Goal: Task Accomplishment & Management: Complete application form

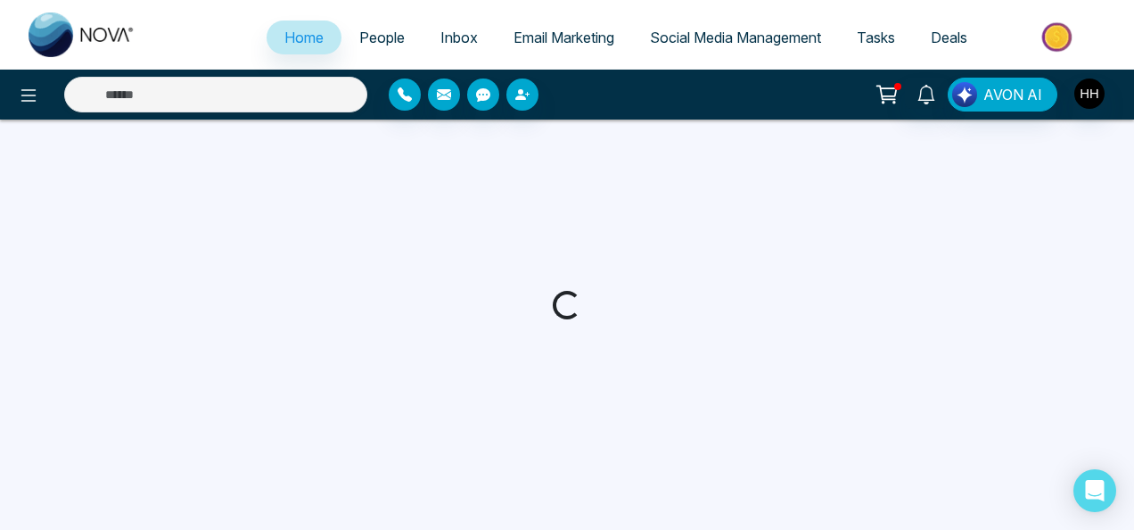
select select "*"
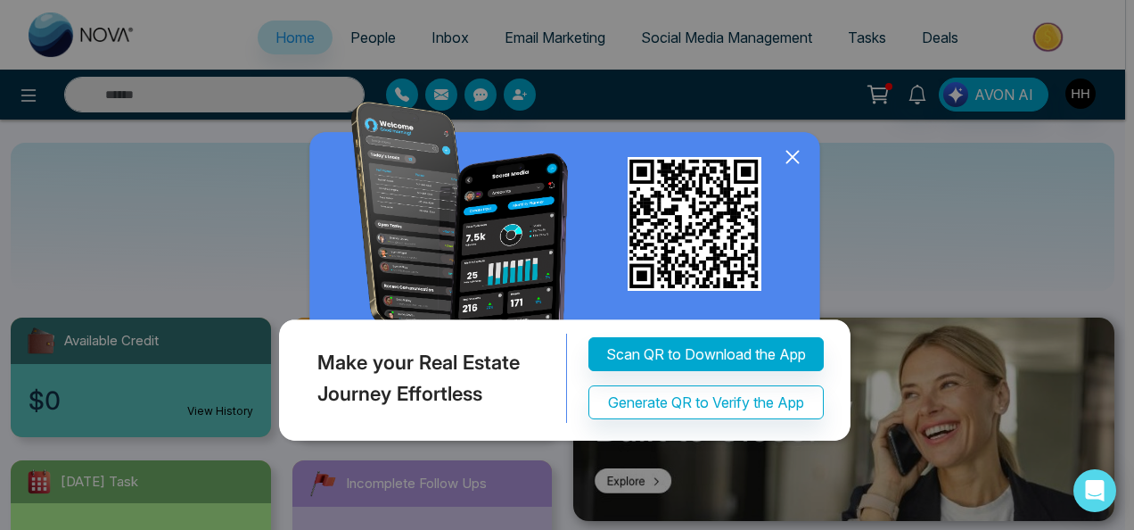
click at [790, 163] on icon at bounding box center [792, 157] width 27 height 27
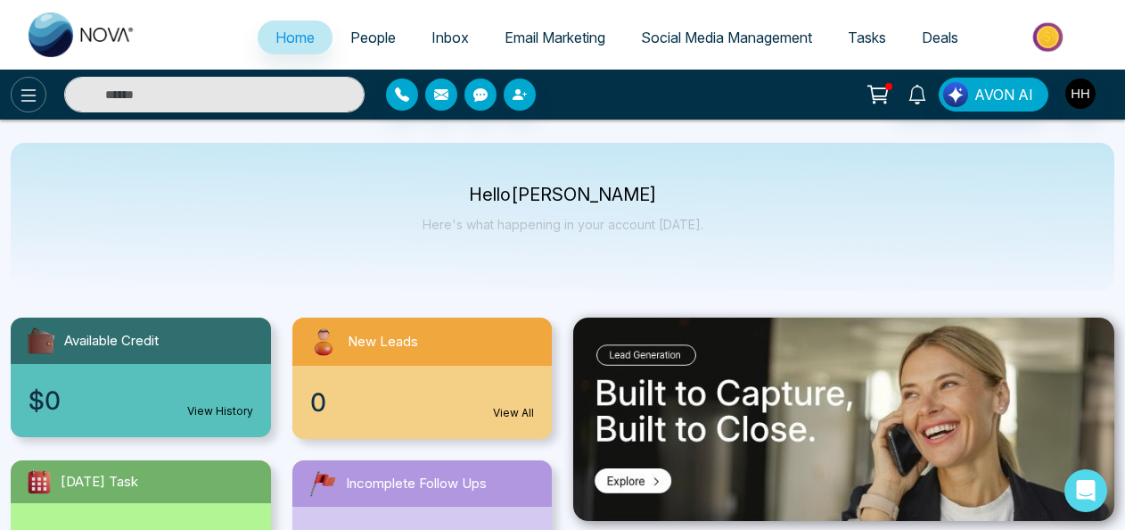
click at [36, 98] on icon at bounding box center [28, 95] width 21 height 21
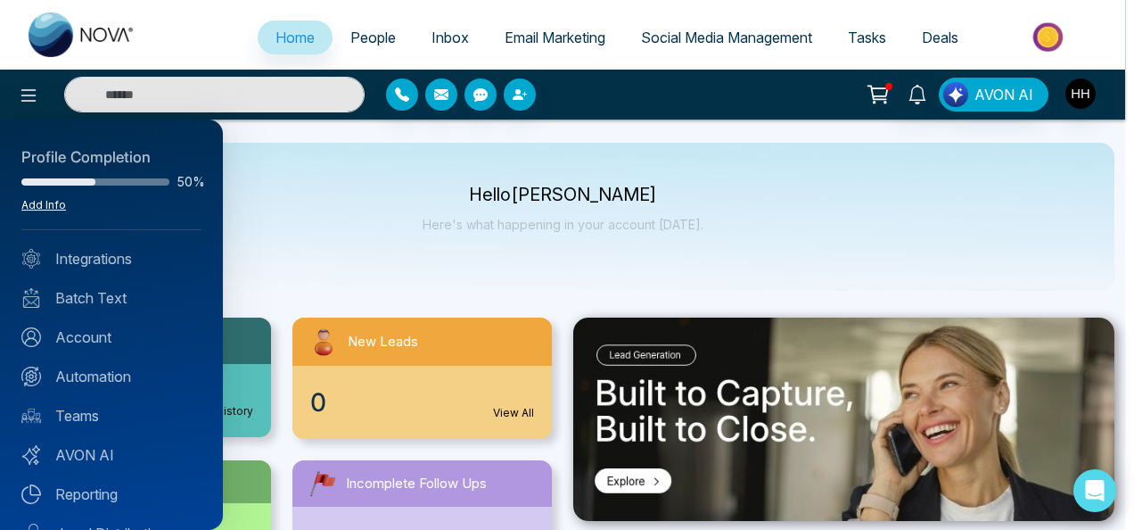
click at [34, 203] on link "Add Info" at bounding box center [43, 204] width 45 height 13
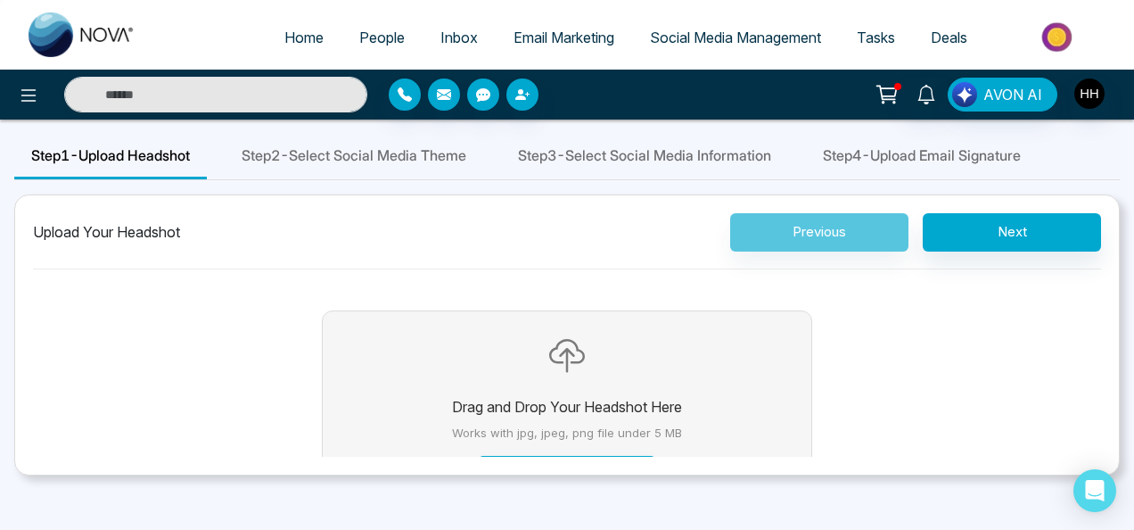
scroll to position [109, 0]
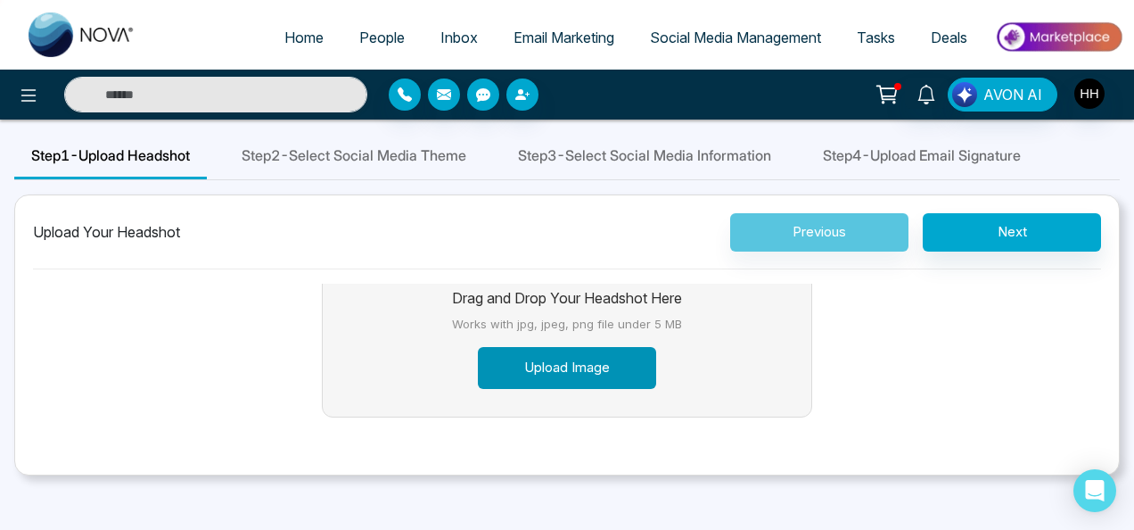
click at [571, 361] on button "Upload Image" at bounding box center [567, 368] width 178 height 42
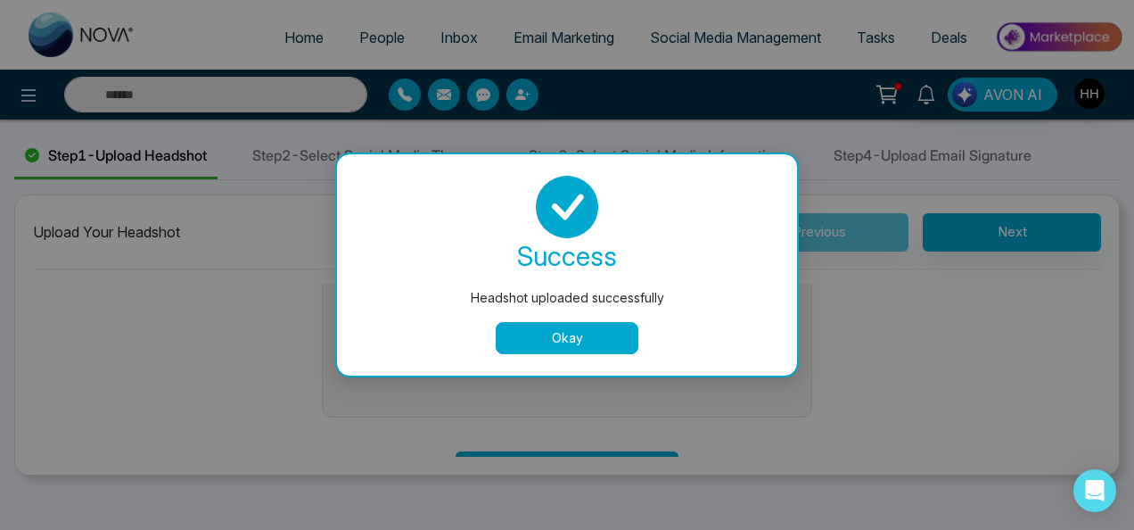
click at [507, 331] on button "Okay" at bounding box center [567, 338] width 143 height 32
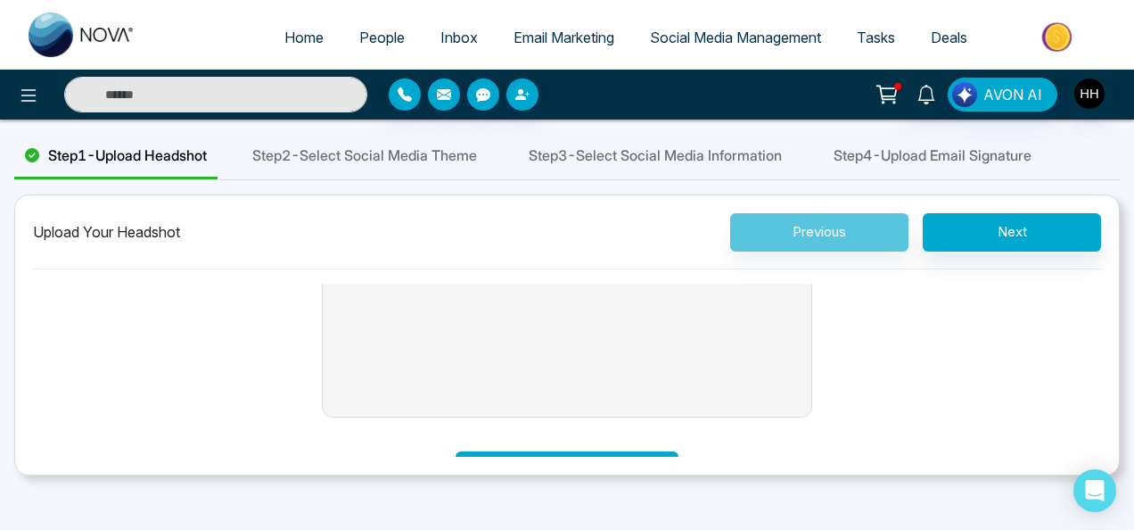
scroll to position [0, 0]
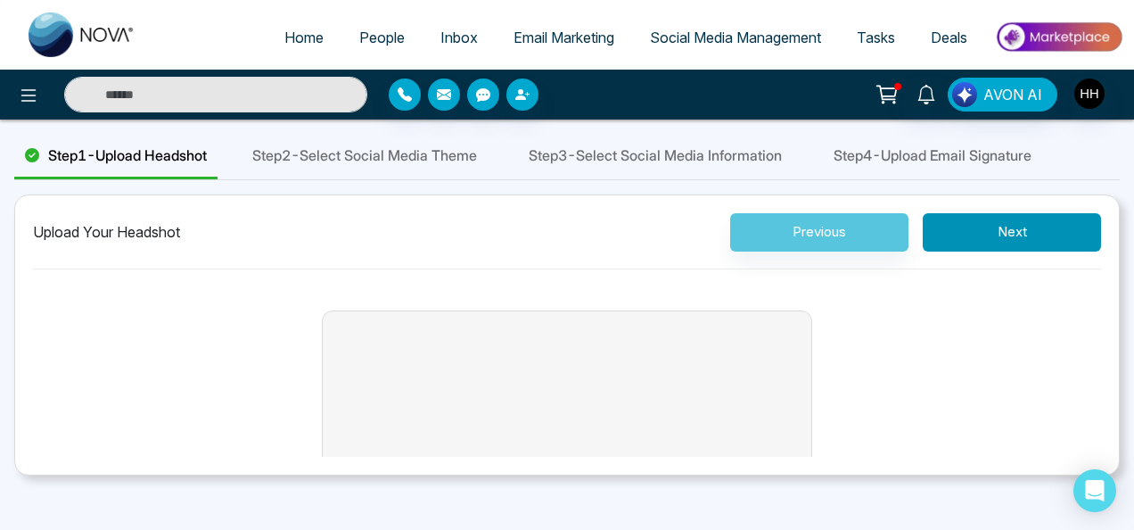
click at [1016, 232] on button "Next" at bounding box center [1012, 232] width 178 height 38
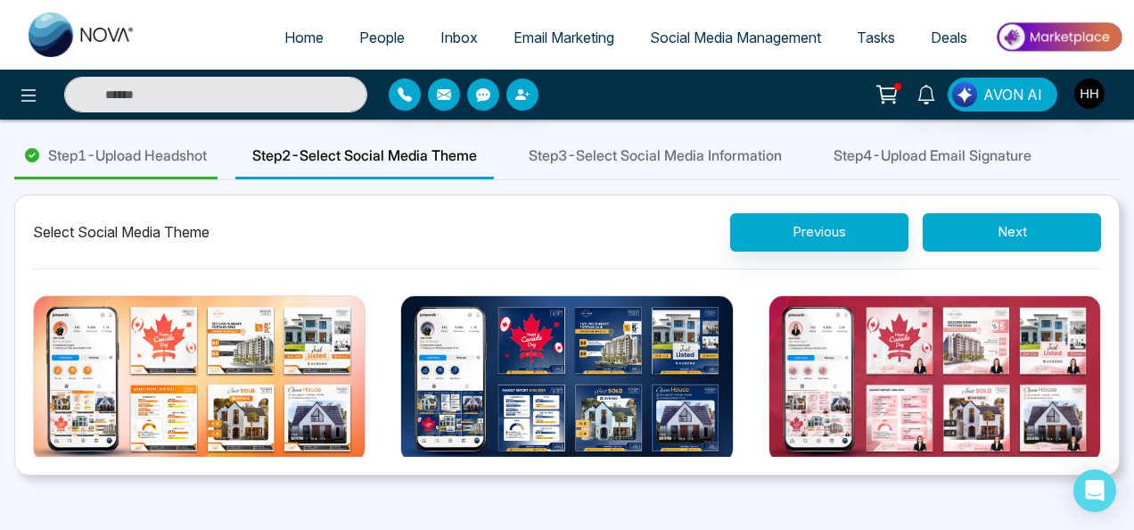
scroll to position [360, 0]
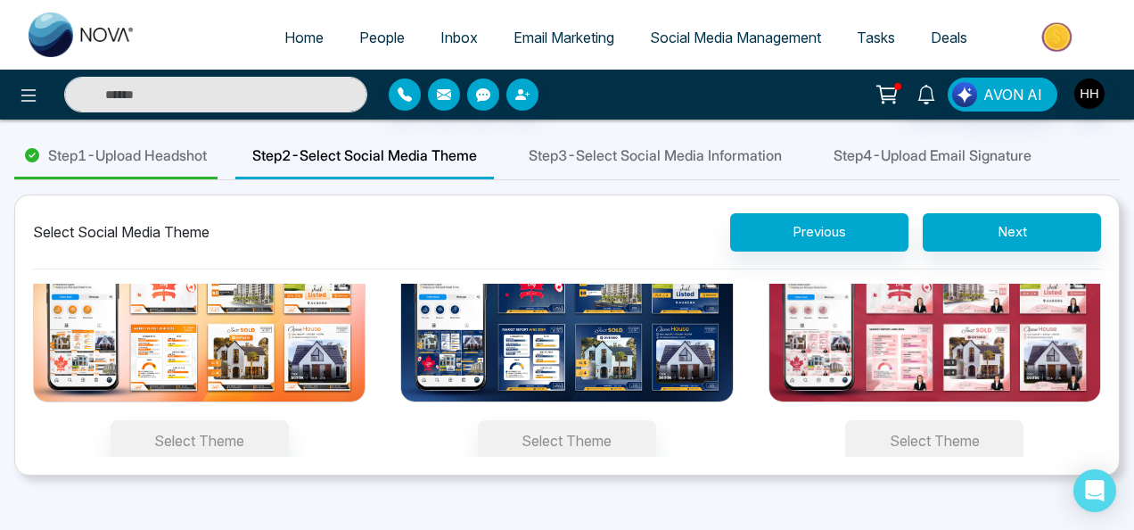
click at [958, 453] on button "Select Theme" at bounding box center [934, 440] width 178 height 41
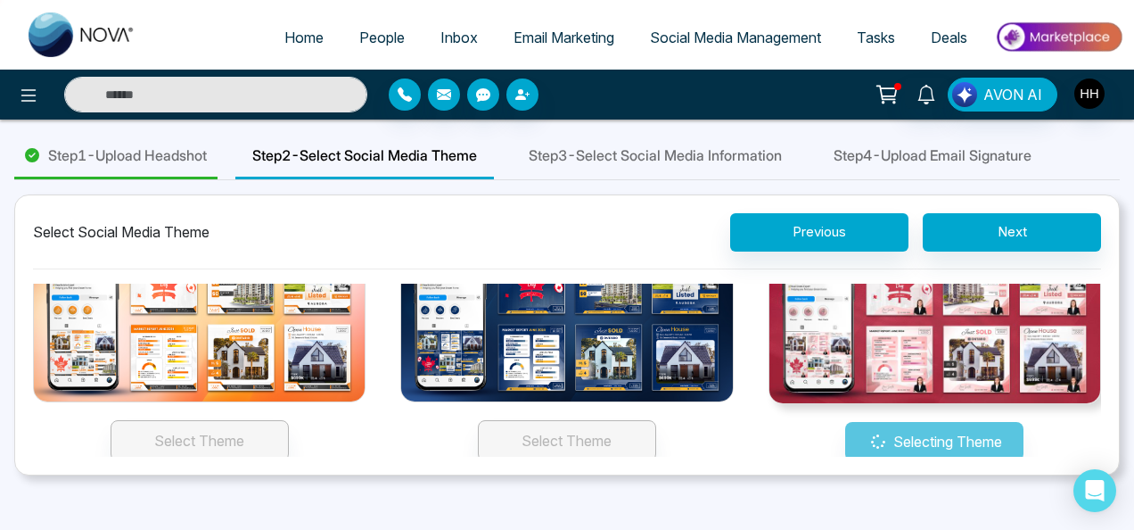
scroll to position [326, 0]
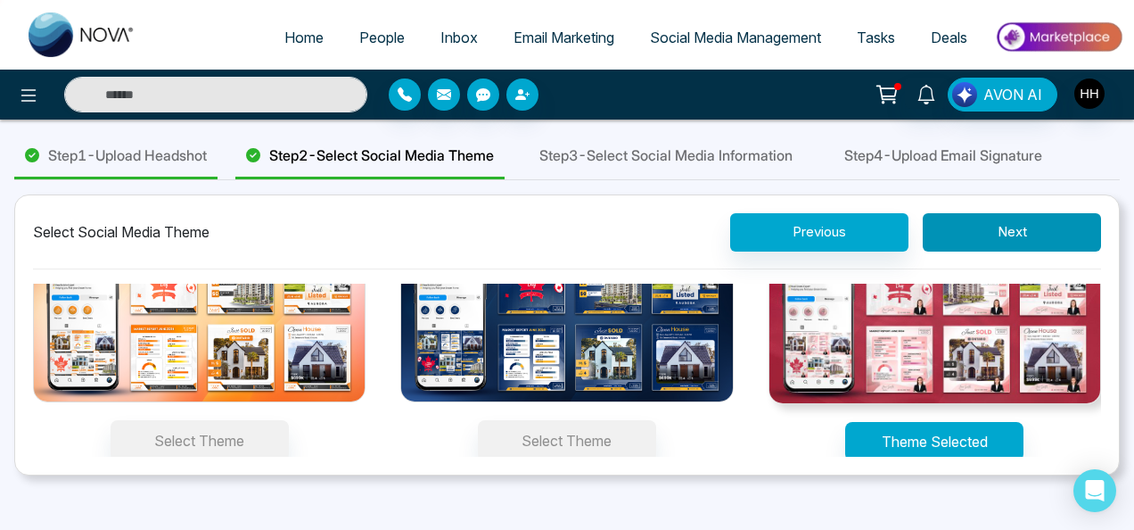
click at [959, 214] on button "Next" at bounding box center [1012, 232] width 178 height 38
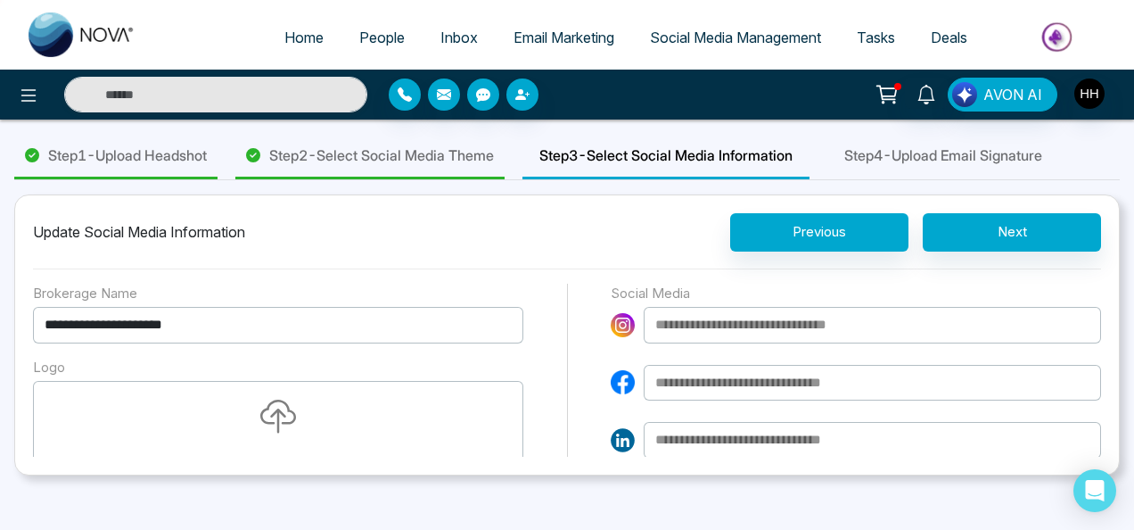
click at [277, 414] on icon "button" at bounding box center [278, 420] width 16 height 25
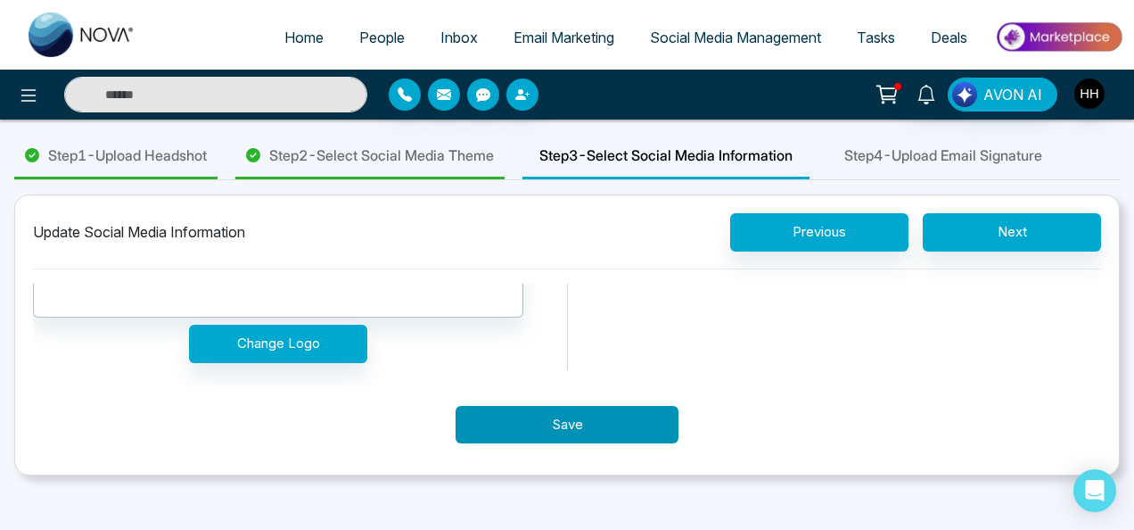
click at [513, 417] on button "Save" at bounding box center [567, 425] width 223 height 38
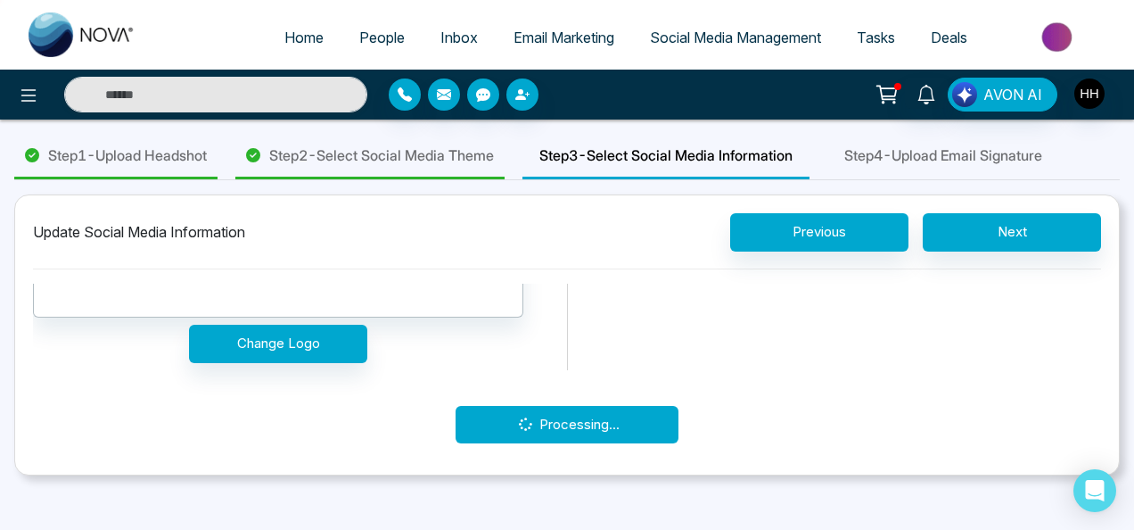
scroll to position [0, 0]
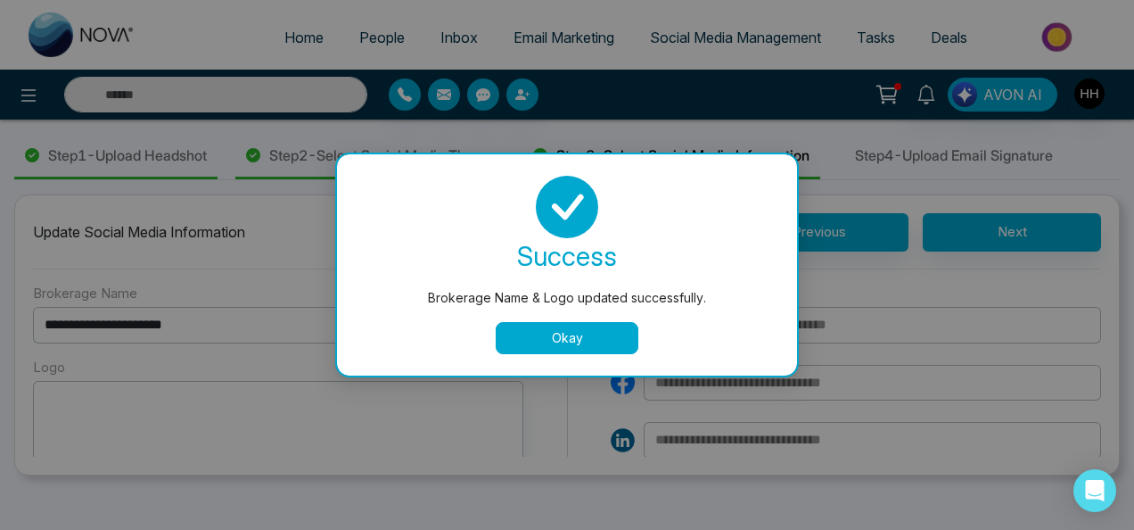
click at [863, 371] on div "Brokerage Name & Logo updated successfully. success Brokerage Name & Logo updat…" at bounding box center [567, 265] width 1134 height 530
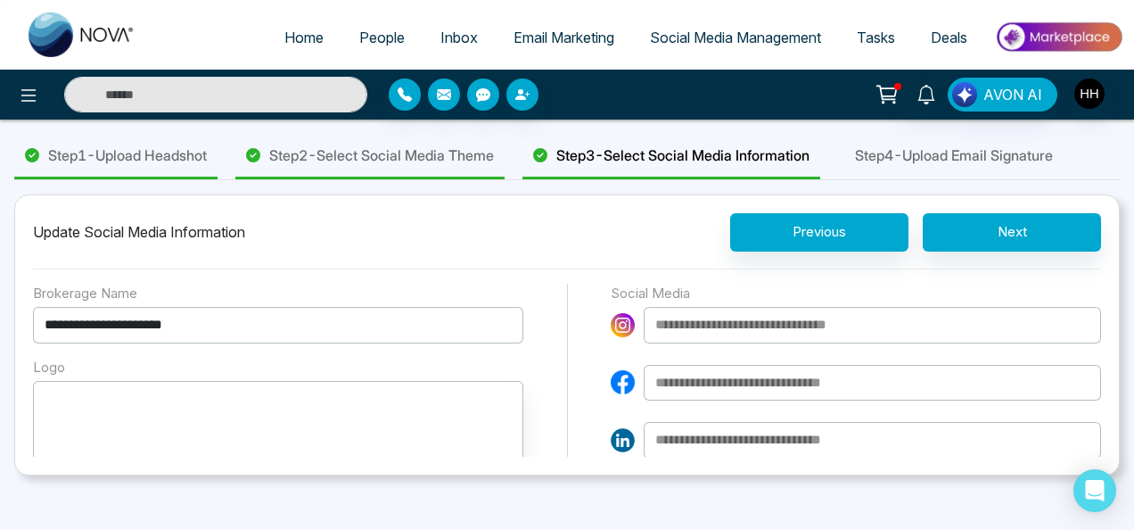
click at [686, 376] on input at bounding box center [872, 383] width 457 height 37
paste input "**********"
type input "**********"
click at [817, 438] on input at bounding box center [872, 440] width 457 height 37
paste input "**********"
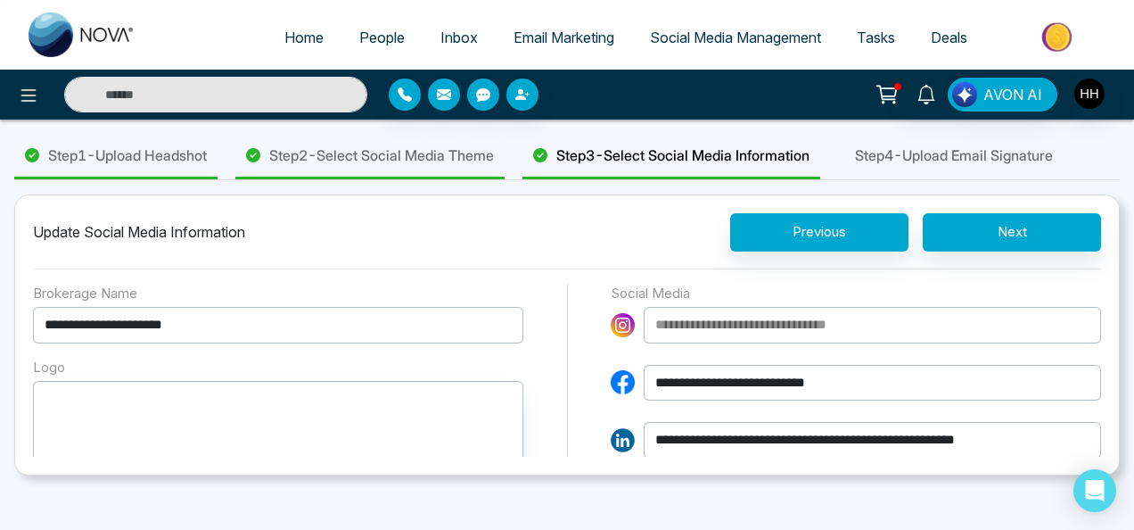
type input "**********"
click at [703, 325] on input at bounding box center [872, 325] width 457 height 37
type input "**********"
click at [1031, 437] on input "**********" at bounding box center [872, 440] width 457 height 37
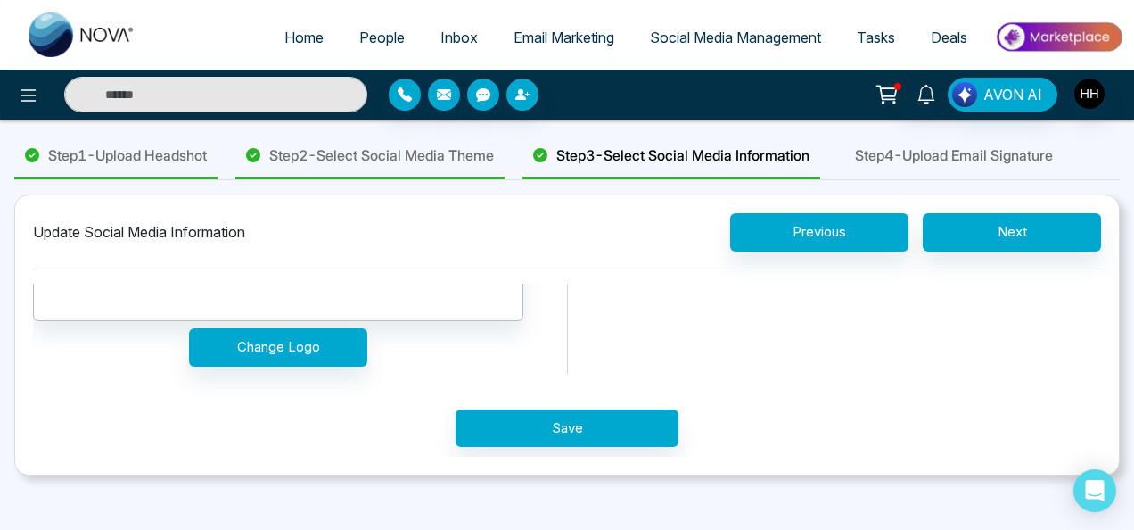
scroll to position [259, 0]
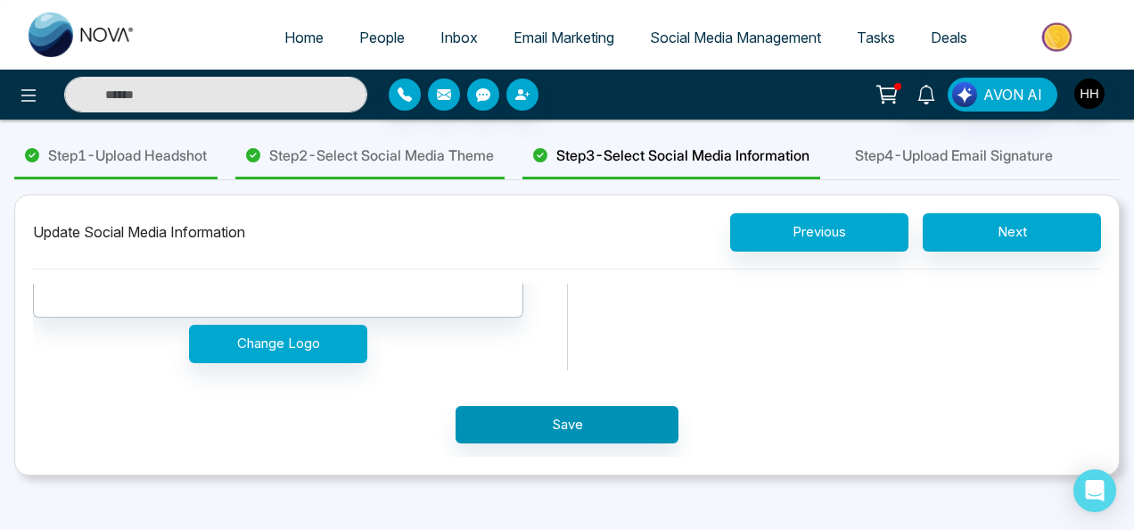
type input "**********"
click at [553, 426] on button "Save" at bounding box center [567, 425] width 223 height 38
click at [560, 417] on button "Save" at bounding box center [567, 425] width 223 height 38
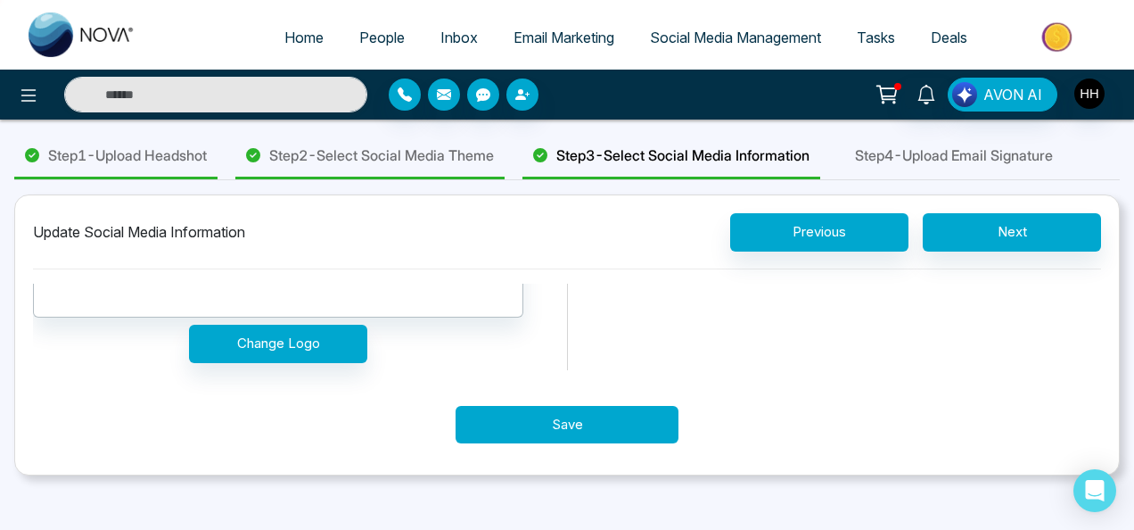
scroll to position [0, 0]
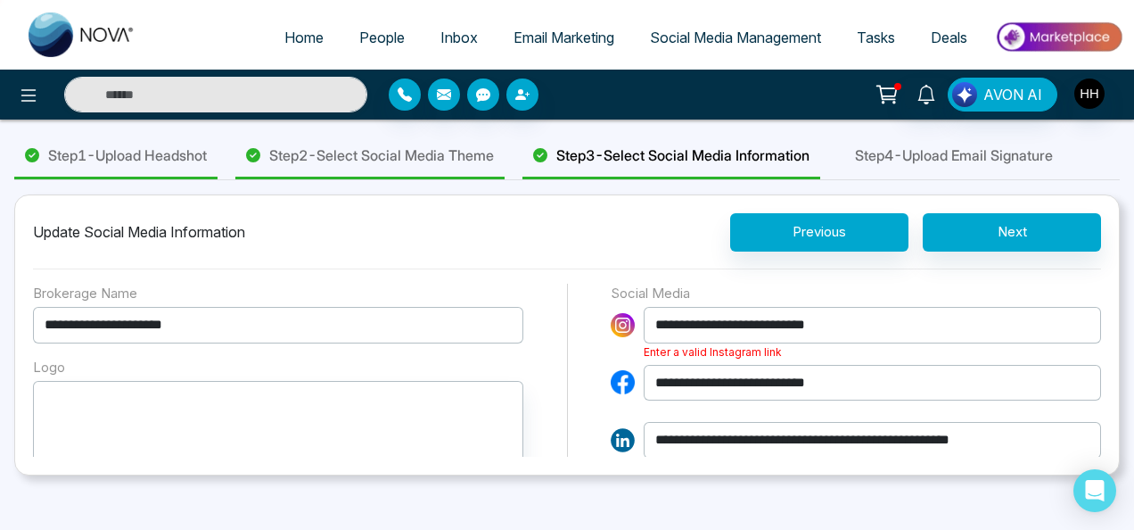
click at [834, 325] on input "**********" at bounding box center [872, 325] width 457 height 37
click at [519, 231] on div "Update Social Media Information Previous Next" at bounding box center [567, 241] width 1068 height 56
click at [838, 316] on input "**********" at bounding box center [872, 325] width 457 height 37
click at [861, 326] on input "**********" at bounding box center [872, 325] width 457 height 37
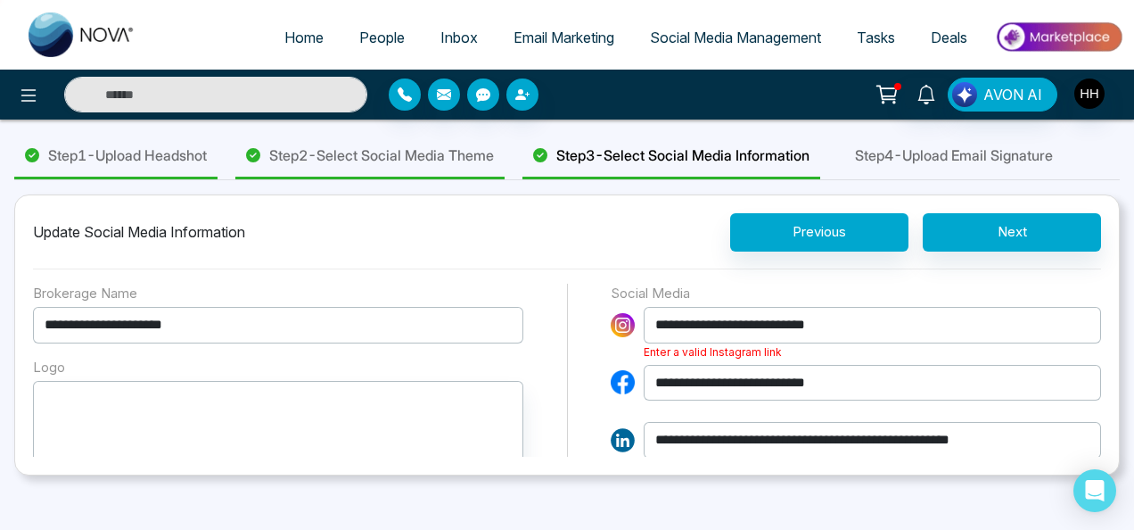
drag, startPoint x: 847, startPoint y: 325, endPoint x: 644, endPoint y: 323, distance: 203.3
click at [644, 323] on input "**********" at bounding box center [872, 325] width 457 height 37
paste input "**********"
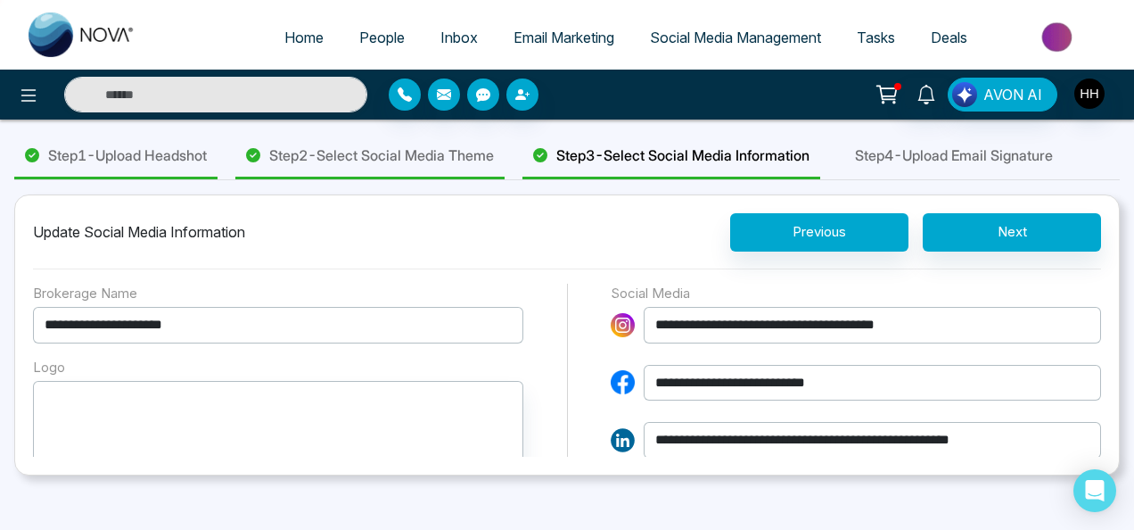
scroll to position [259, 0]
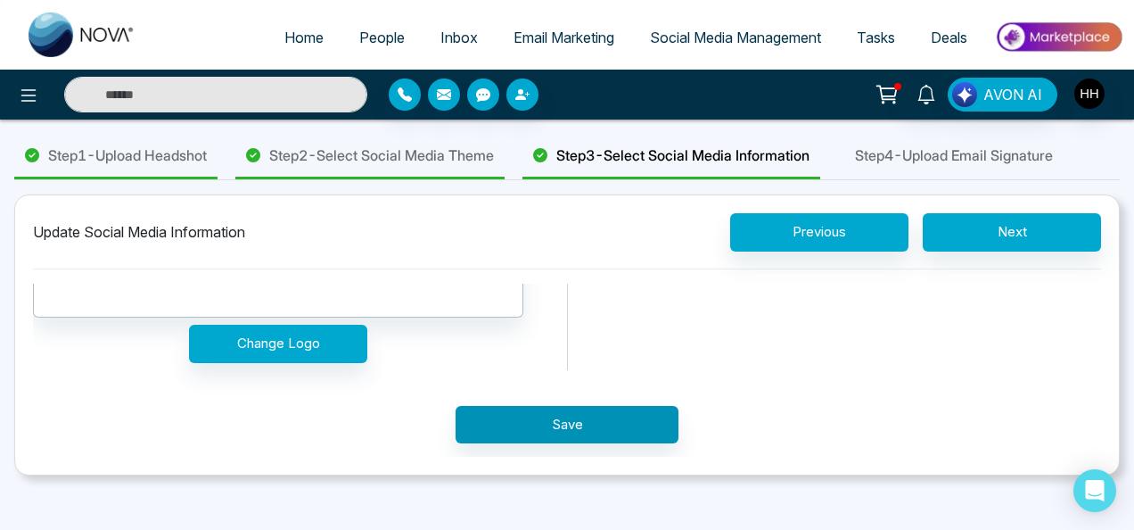
type input "**********"
click at [618, 429] on button "Save" at bounding box center [567, 425] width 223 height 38
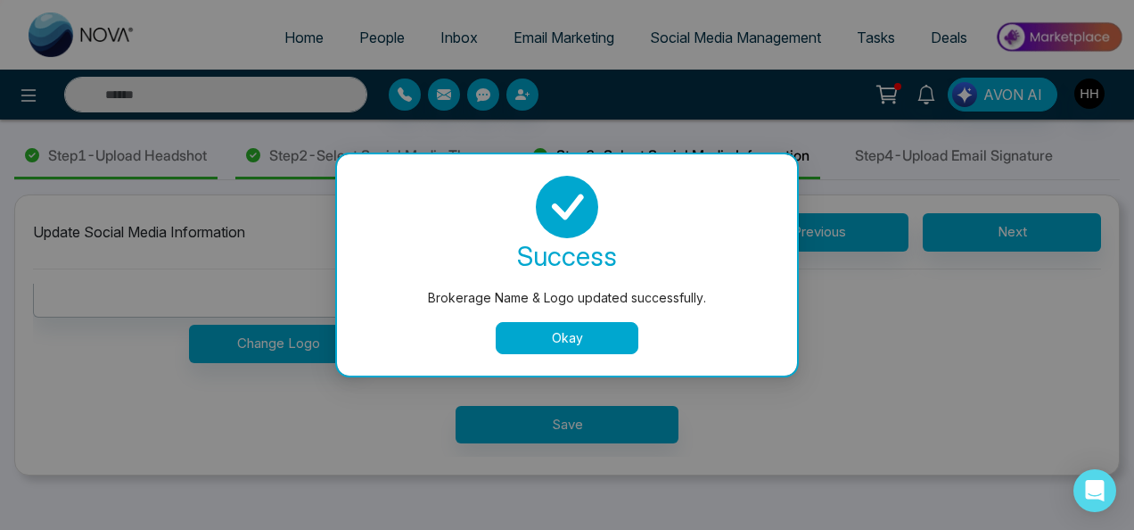
click at [604, 346] on button "Okay" at bounding box center [567, 338] width 143 height 32
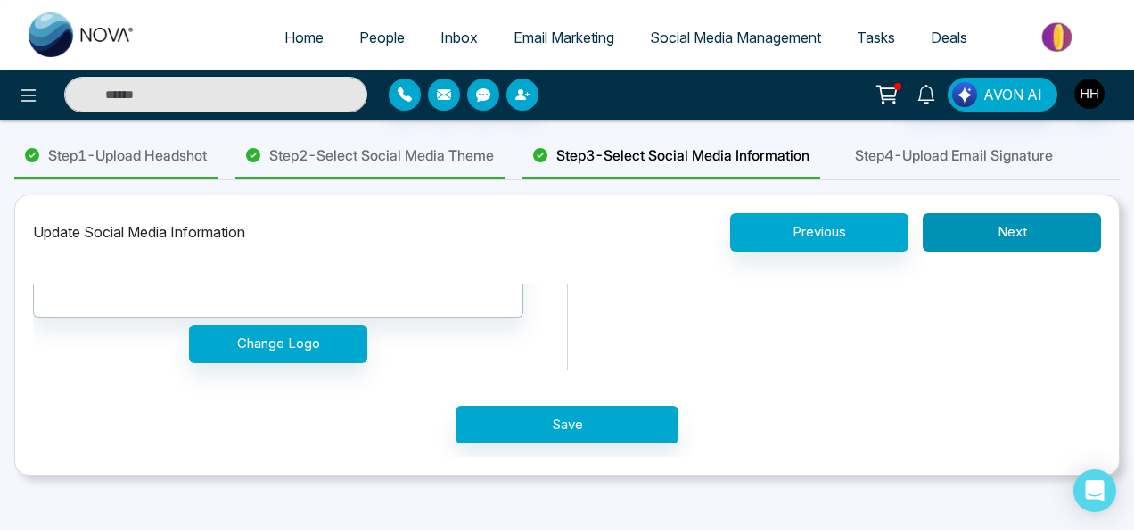
click at [1040, 230] on button "Next" at bounding box center [1012, 232] width 178 height 38
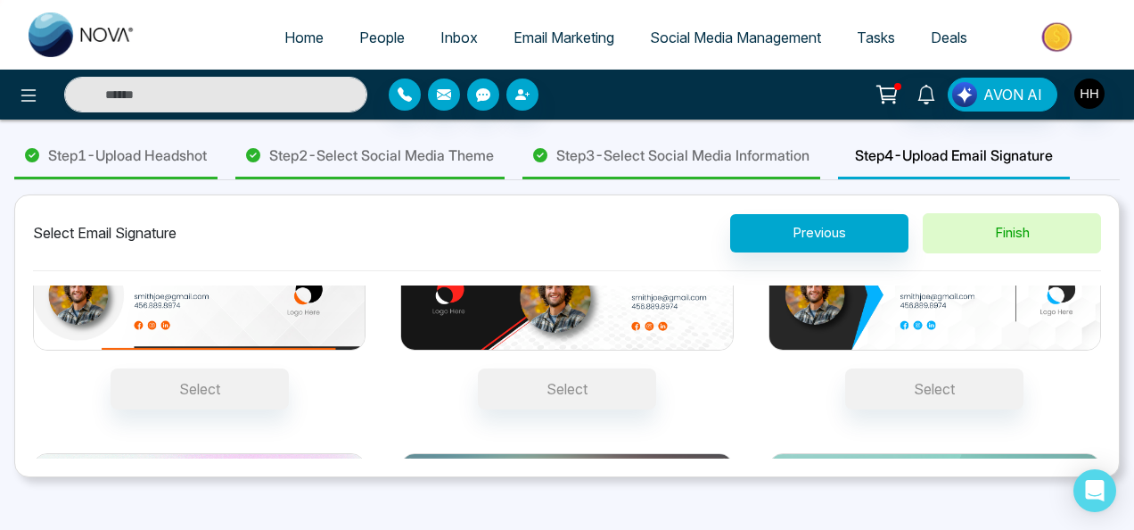
scroll to position [0, 0]
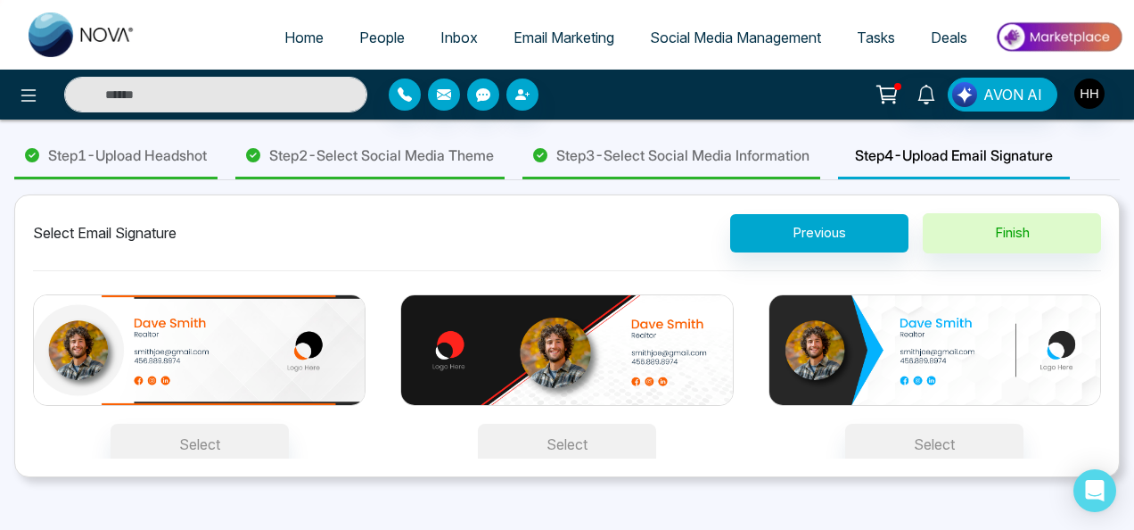
click at [526, 448] on button "Select" at bounding box center [567, 443] width 178 height 41
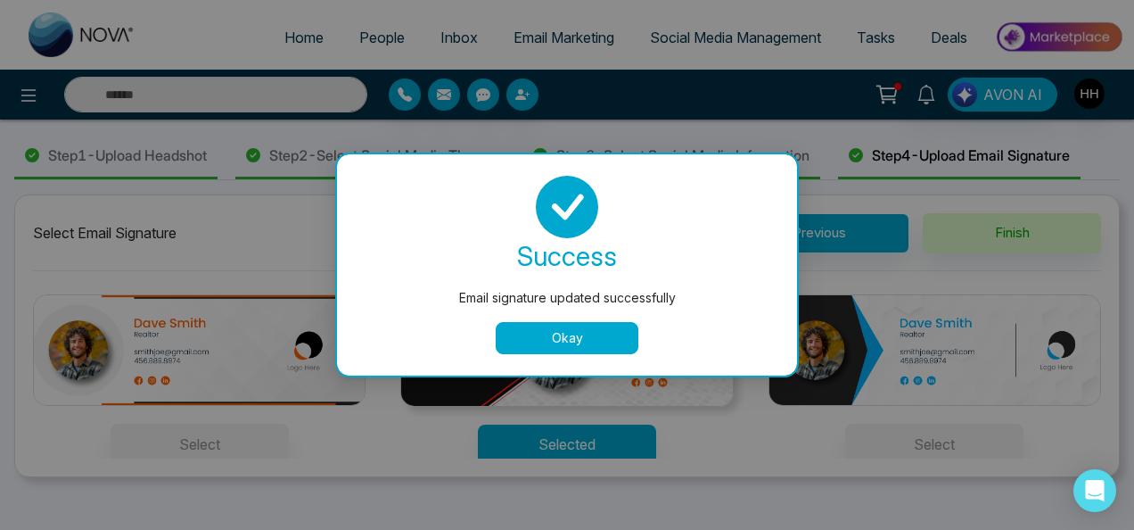
click at [564, 342] on button "Okay" at bounding box center [567, 338] width 143 height 32
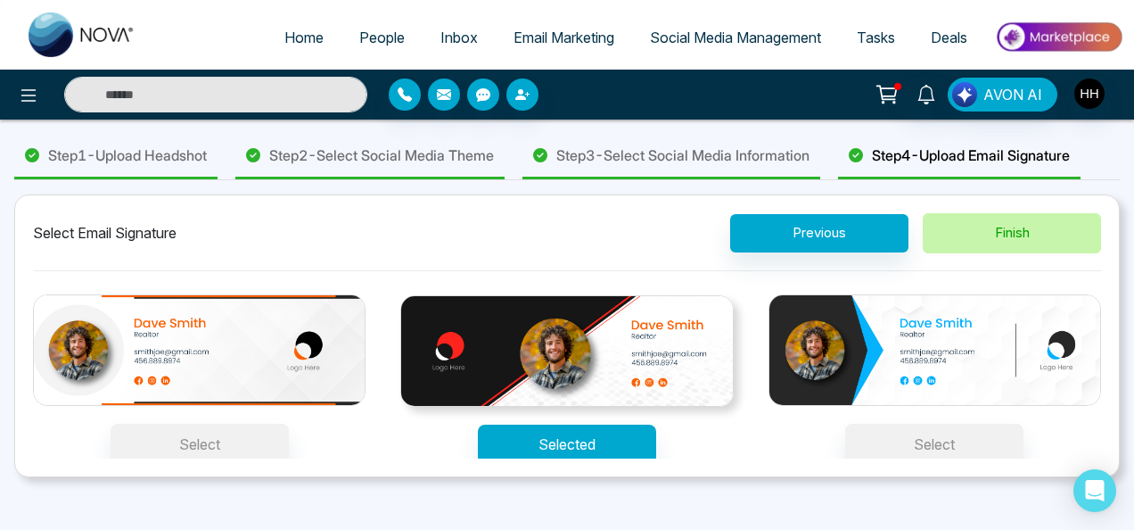
click at [1031, 253] on button "Finish" at bounding box center [1012, 233] width 178 height 40
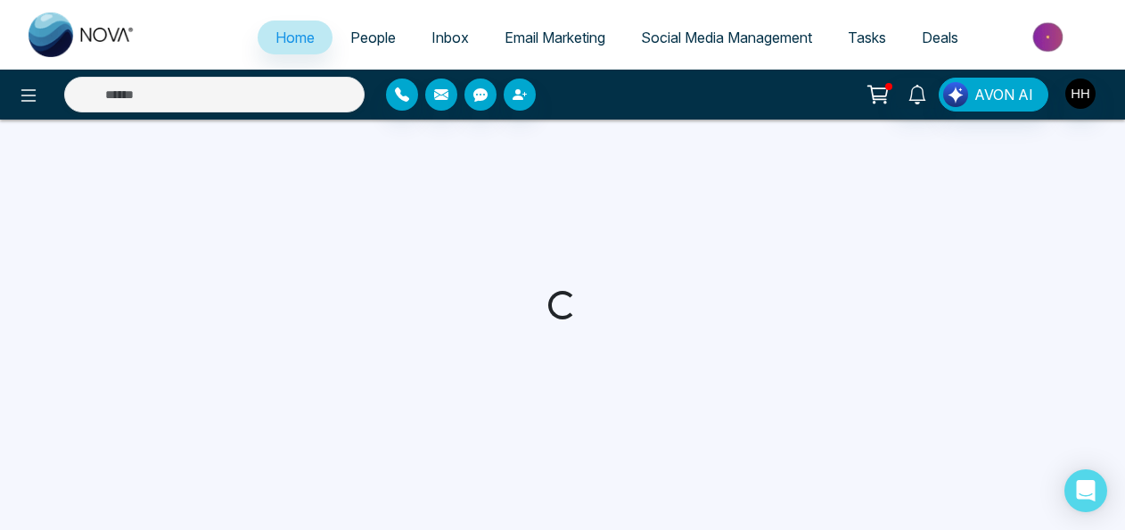
select select "*"
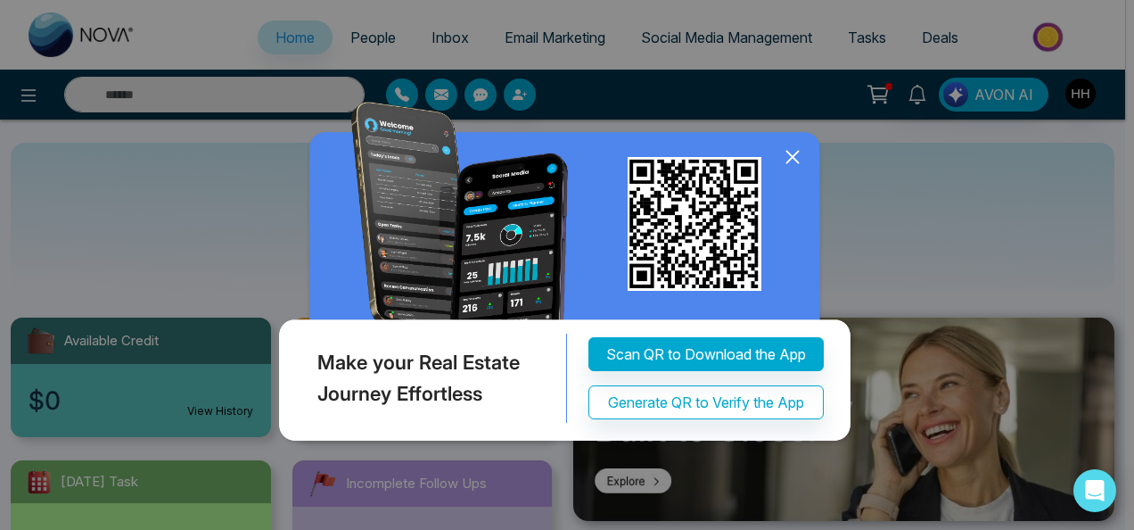
click at [790, 152] on icon at bounding box center [792, 157] width 27 height 27
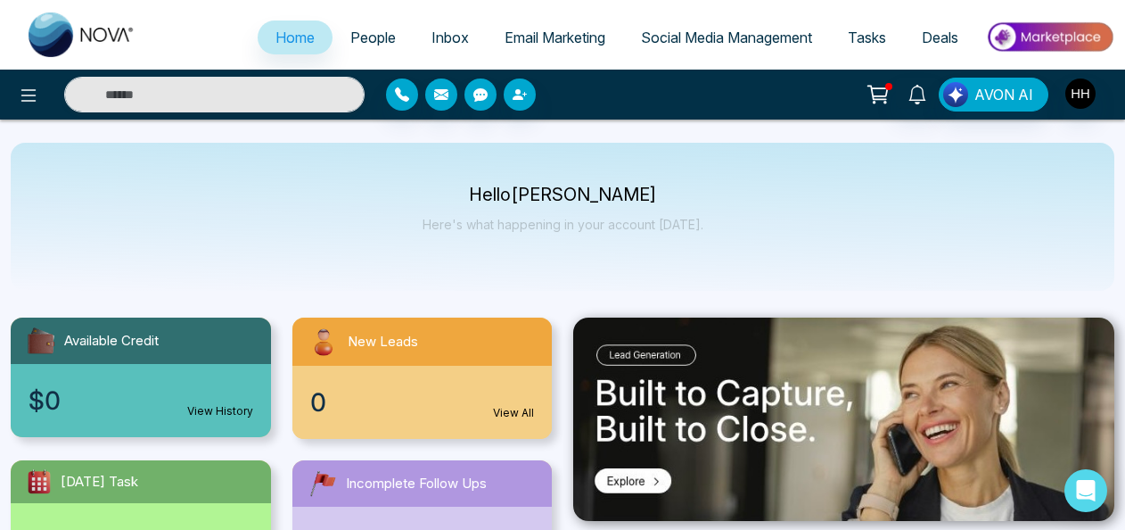
click at [681, 36] on span "Social Media Management" at bounding box center [726, 38] width 171 height 18
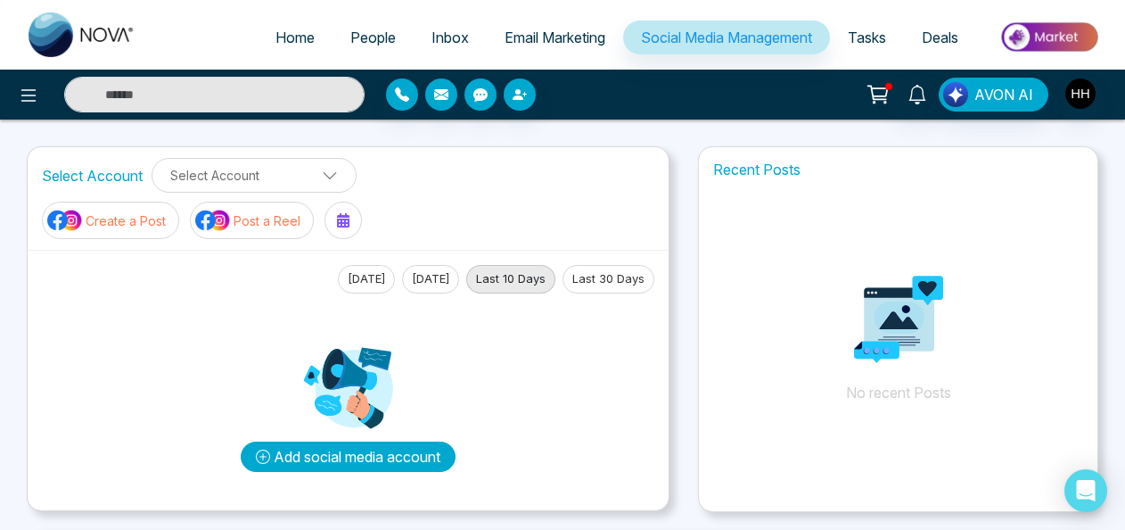
click at [386, 448] on button "Add social media account" at bounding box center [348, 456] width 215 height 30
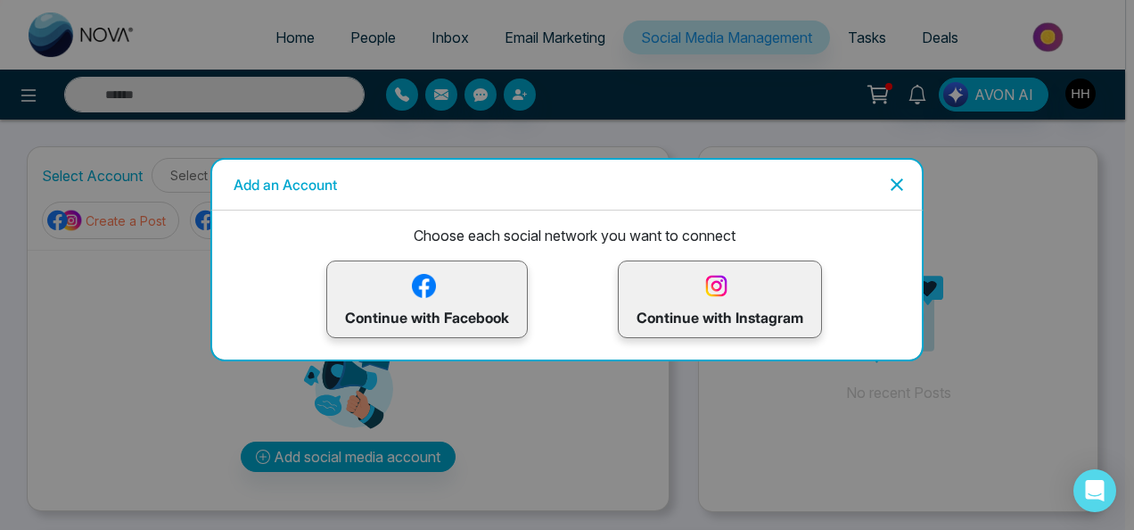
click at [444, 298] on p "Continue with Facebook" at bounding box center [427, 299] width 164 height 58
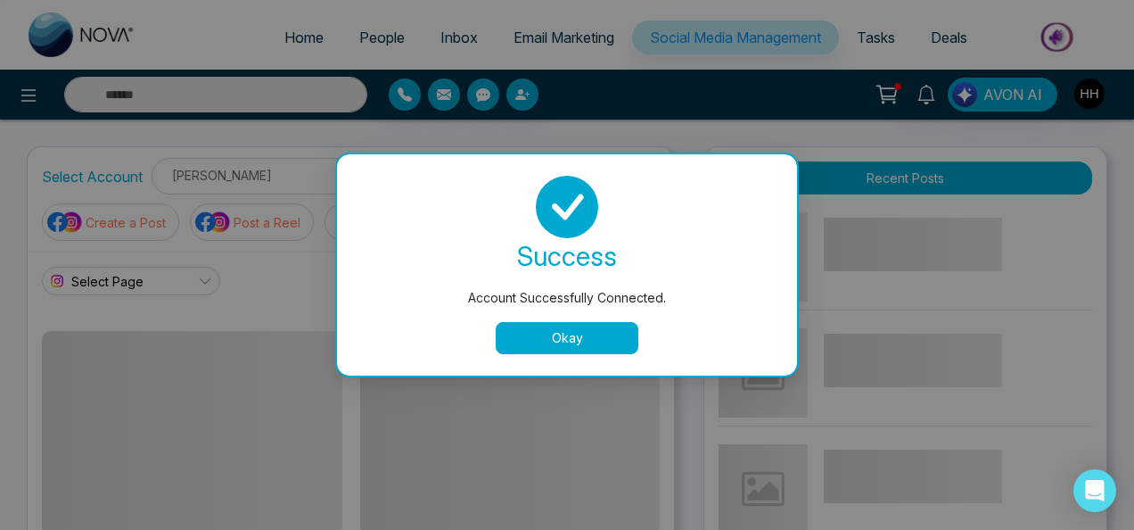
click at [540, 335] on button "Okay" at bounding box center [567, 338] width 143 height 32
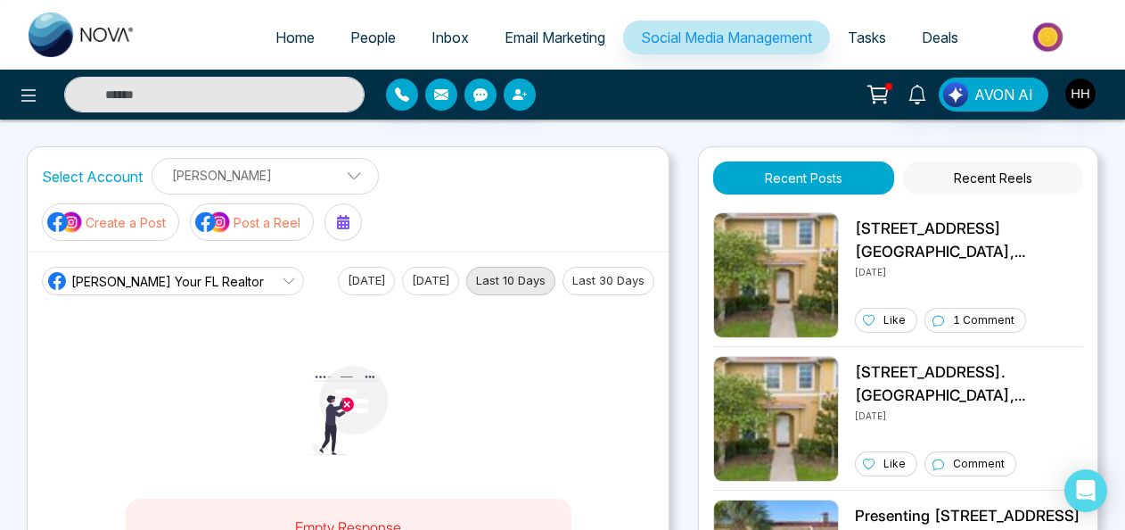
click at [120, 275] on span "Hazel Heyer Your FL Realtor" at bounding box center [167, 281] width 193 height 19
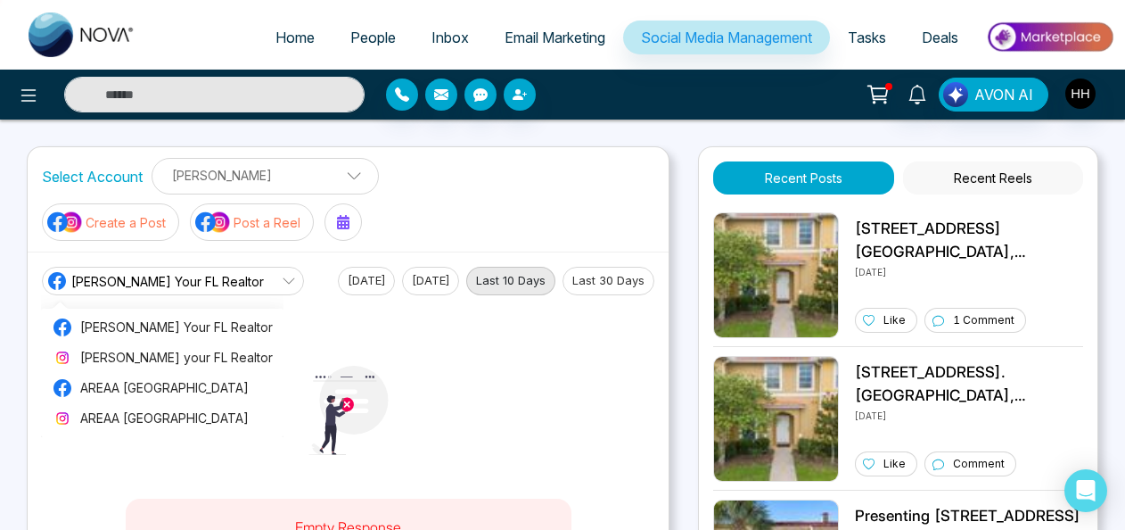
click at [76, 174] on label "Select Account" at bounding box center [92, 176] width 101 height 21
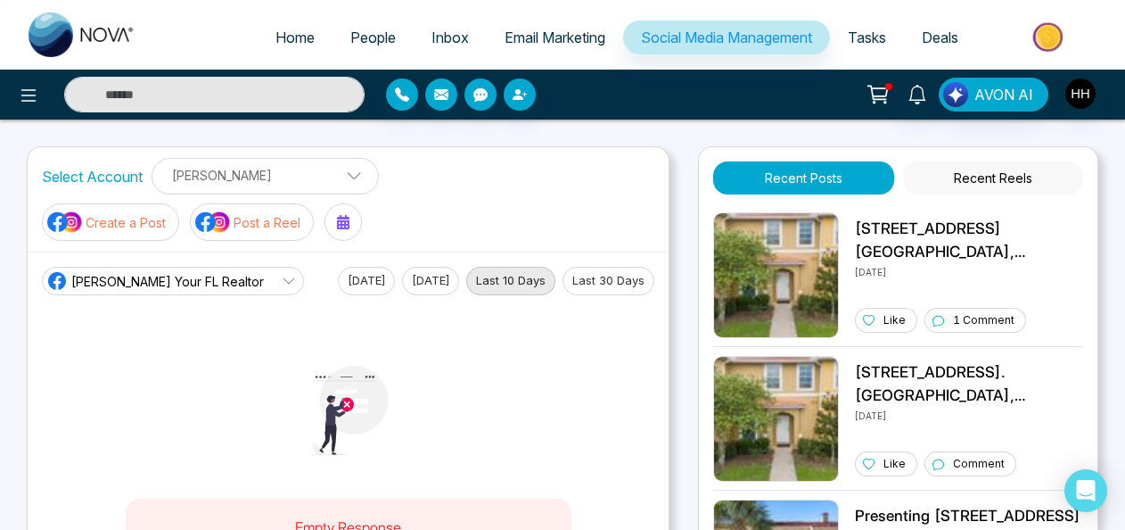
click at [76, 174] on label "Select Account" at bounding box center [92, 176] width 101 height 21
click at [259, 177] on p "[PERSON_NAME]" at bounding box center [265, 174] width 204 height 29
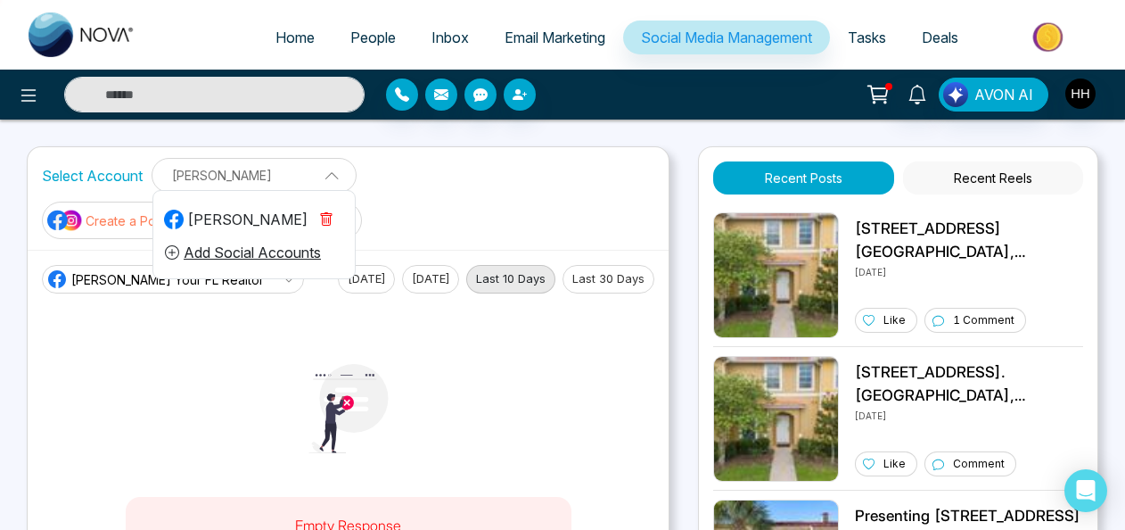
click at [321, 215] on icon "button" at bounding box center [326, 219] width 14 height 14
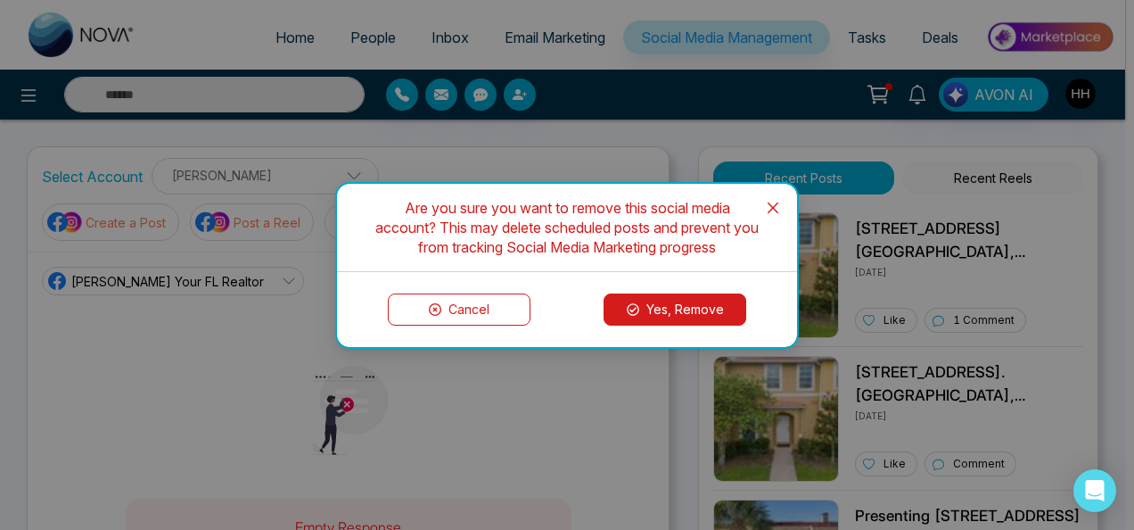
click at [683, 305] on button "Yes, Remove" at bounding box center [675, 309] width 143 height 32
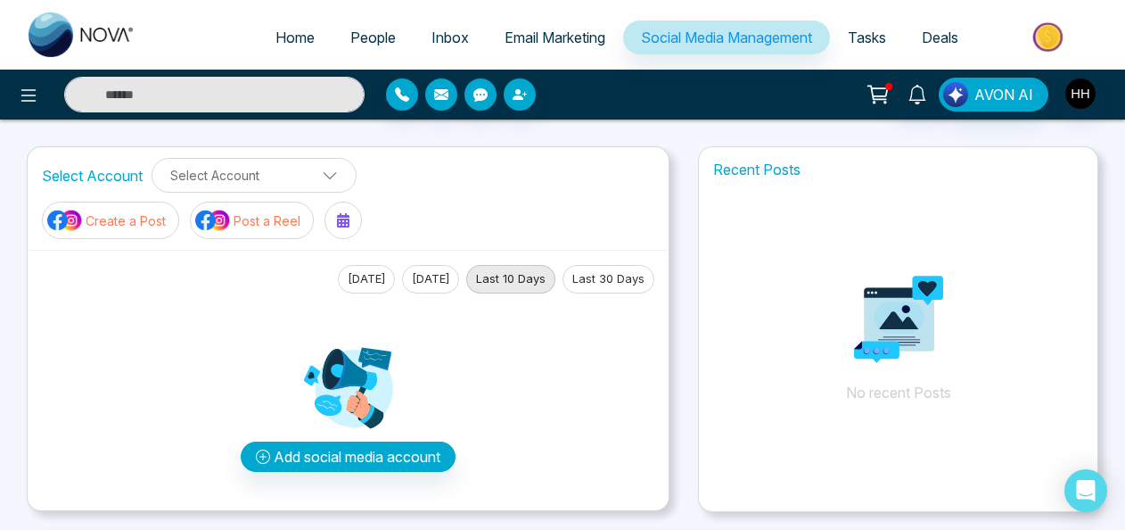
click at [697, 45] on span "Social Media Management" at bounding box center [726, 38] width 171 height 18
click at [331, 453] on button "Add social media account" at bounding box center [348, 456] width 215 height 30
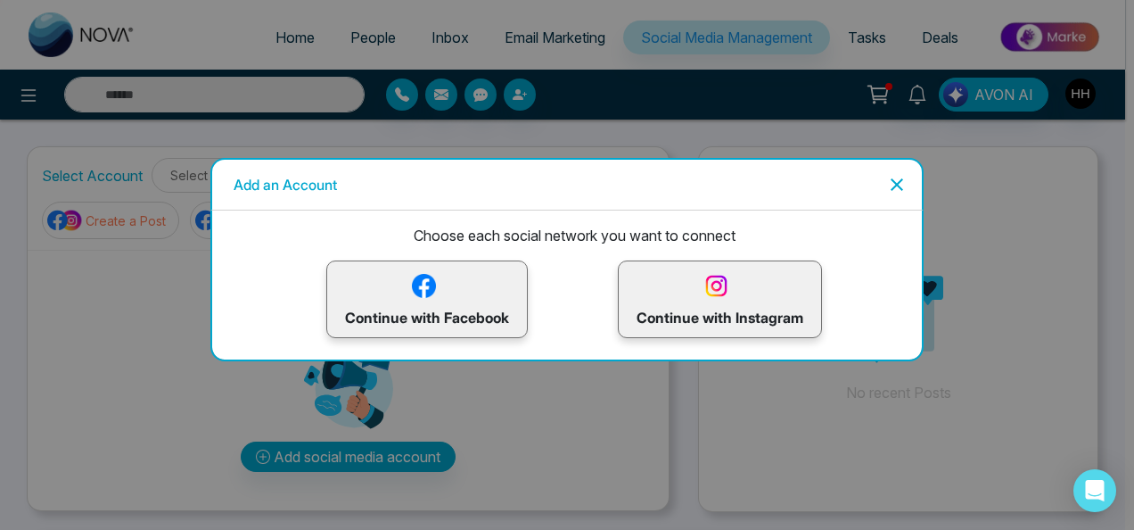
click at [456, 278] on p "Continue with Facebook" at bounding box center [427, 299] width 164 height 58
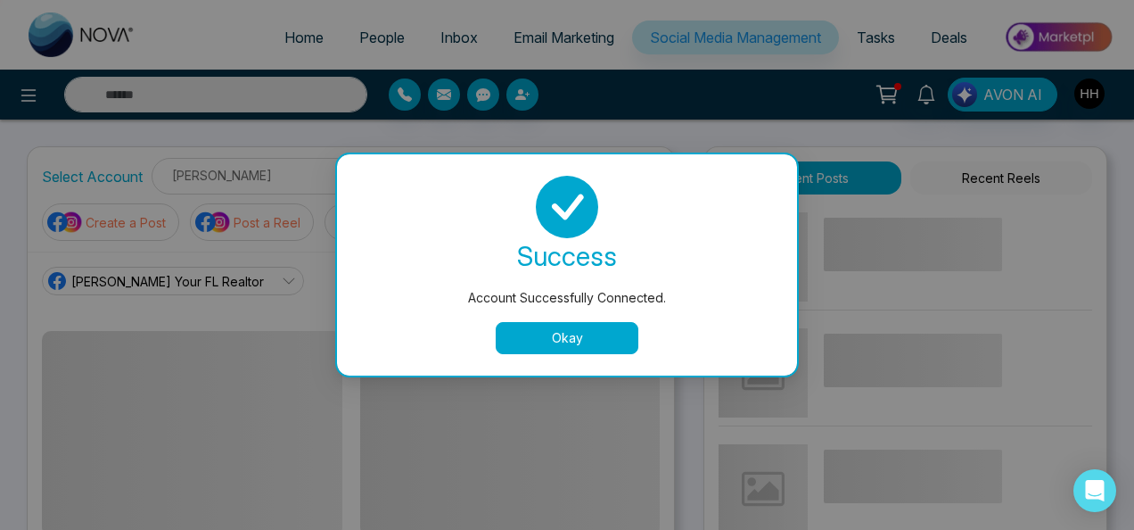
click at [566, 335] on button "Okay" at bounding box center [567, 338] width 143 height 32
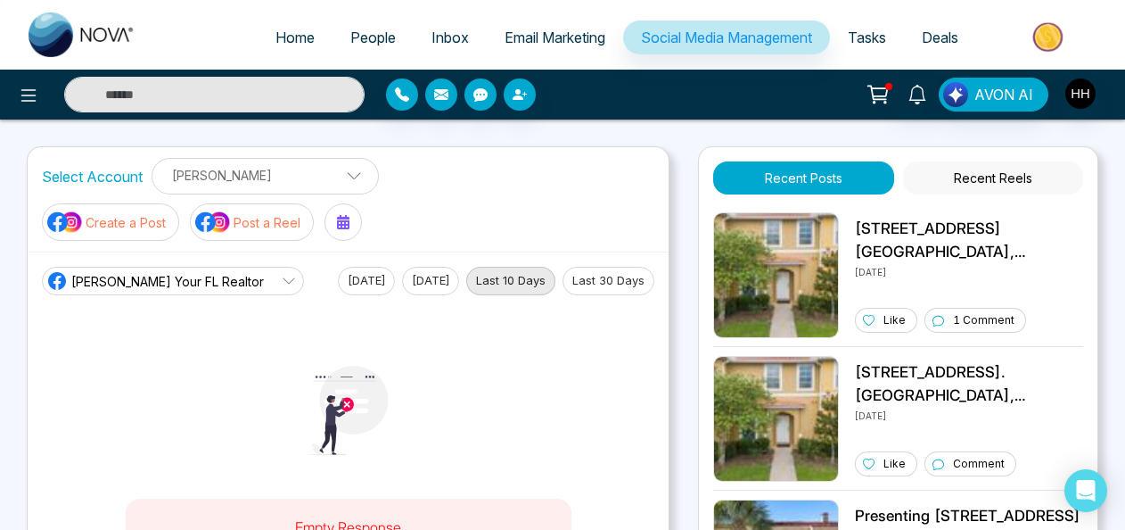
click at [182, 280] on span "Hazel Heyer Your FL Realtor" at bounding box center [167, 281] width 193 height 19
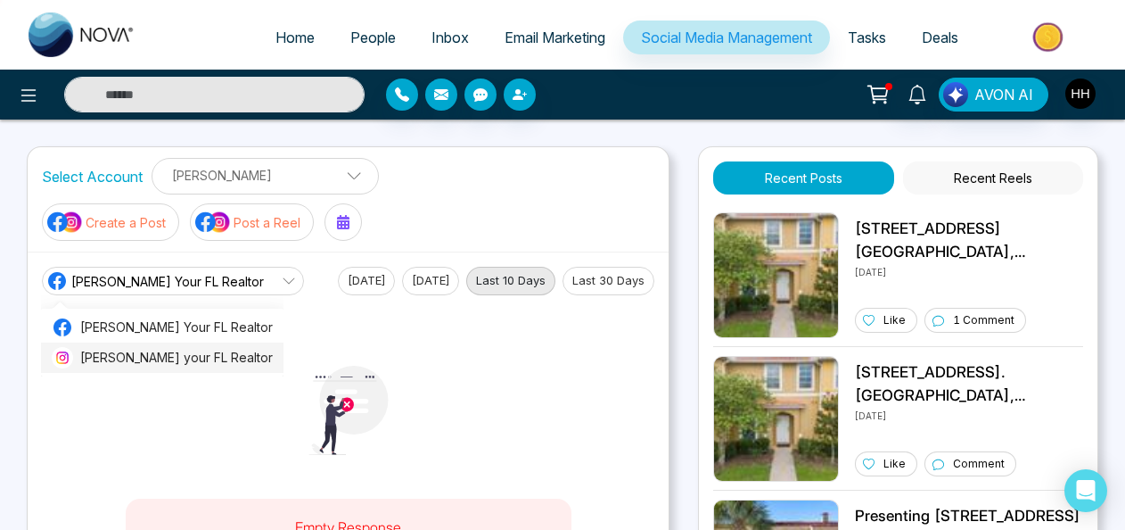
click at [123, 369] on li "Hazel Heyer your FL Realtor" at bounding box center [162, 357] width 243 height 30
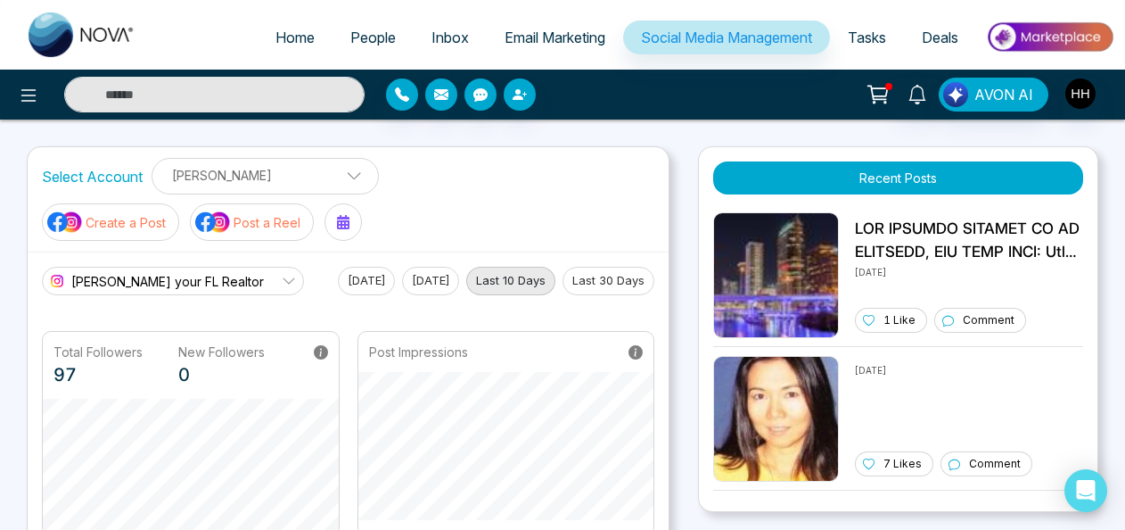
click at [114, 221] on p "Create a Post" at bounding box center [126, 222] width 80 height 19
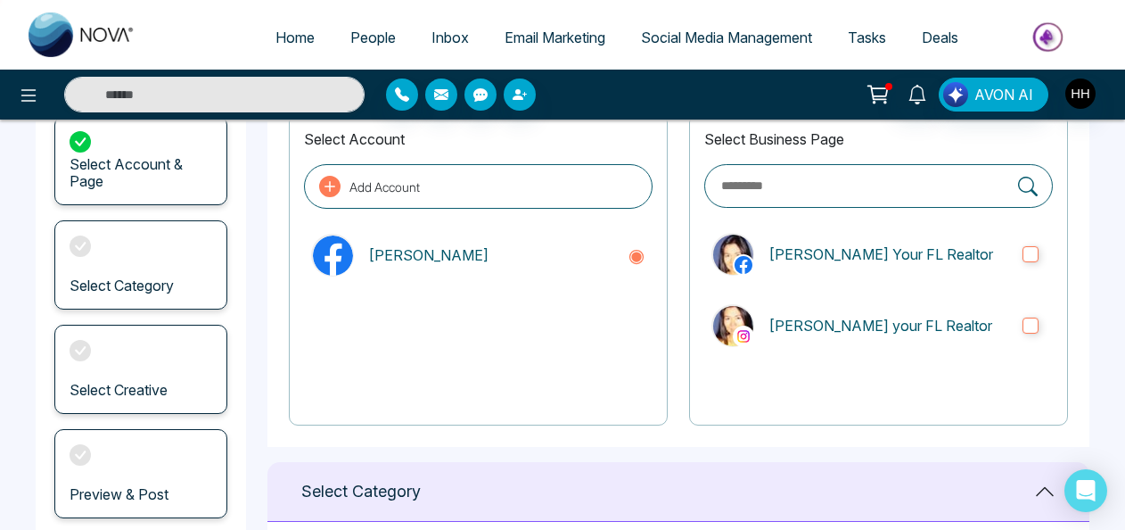
scroll to position [450, 0]
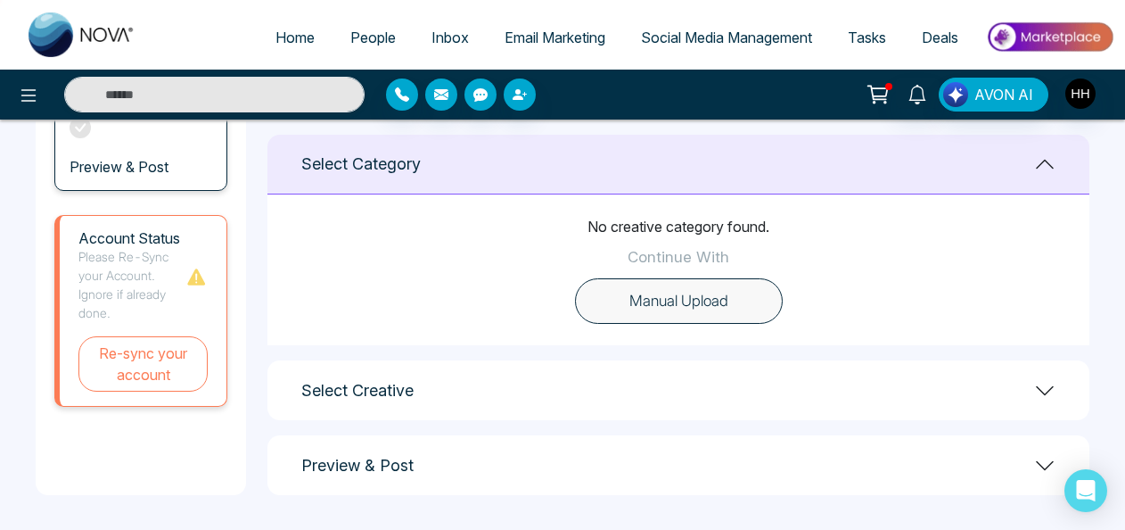
click at [859, 384] on div "Select Creative" at bounding box center [678, 390] width 822 height 60
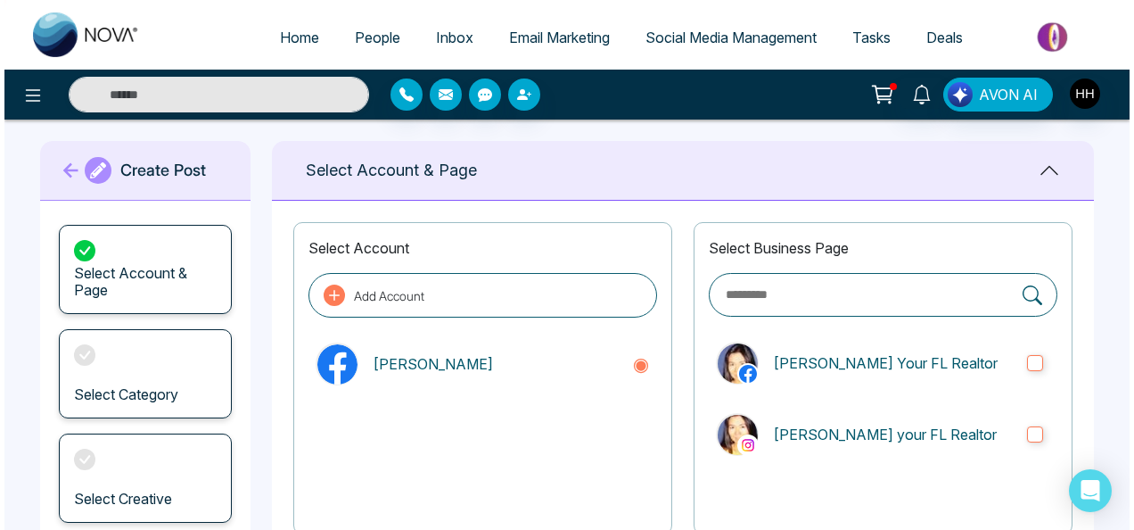
scroll to position [0, 0]
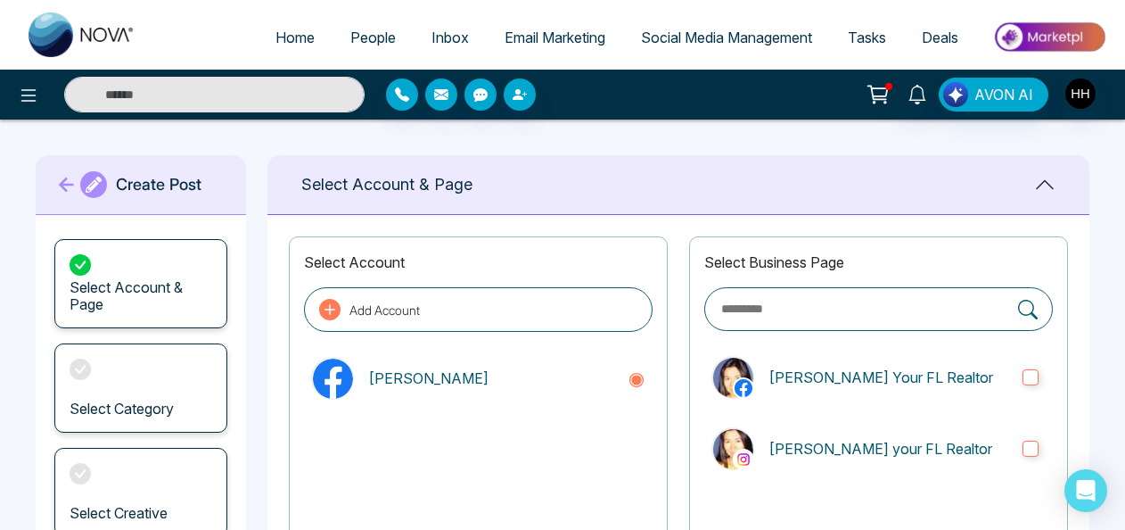
click at [360, 43] on span "People" at bounding box center [372, 38] width 45 height 18
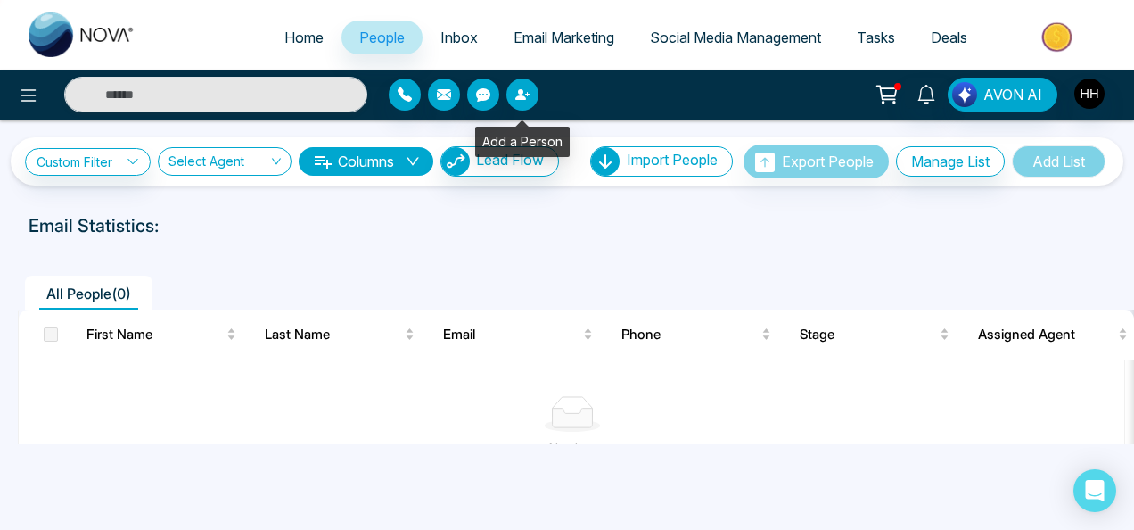
click at [530, 97] on button "button" at bounding box center [522, 94] width 32 height 32
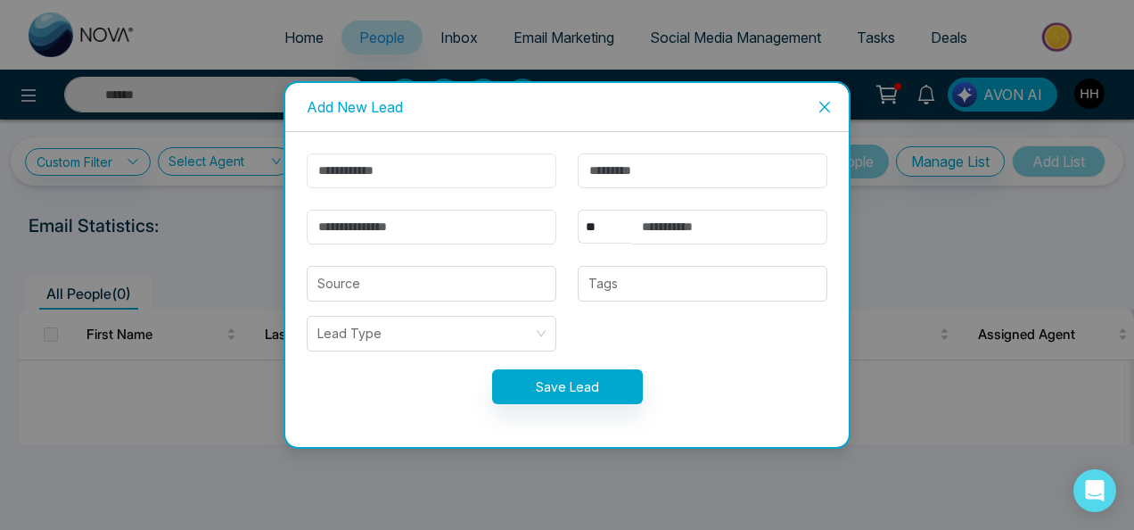
click at [471, 160] on input "text" at bounding box center [432, 170] width 250 height 35
type input "*****"
type input "**********"
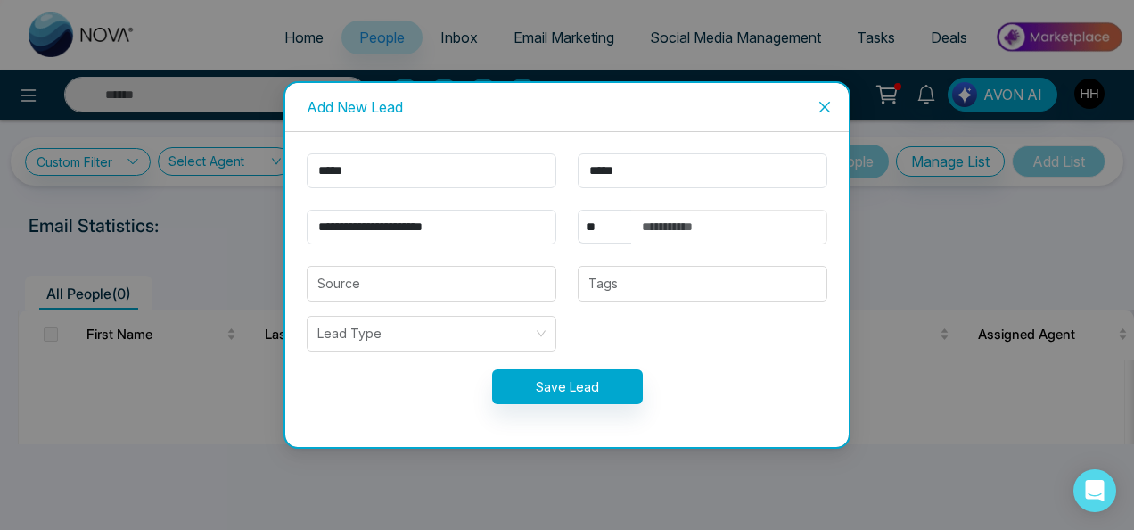
type input "**********"
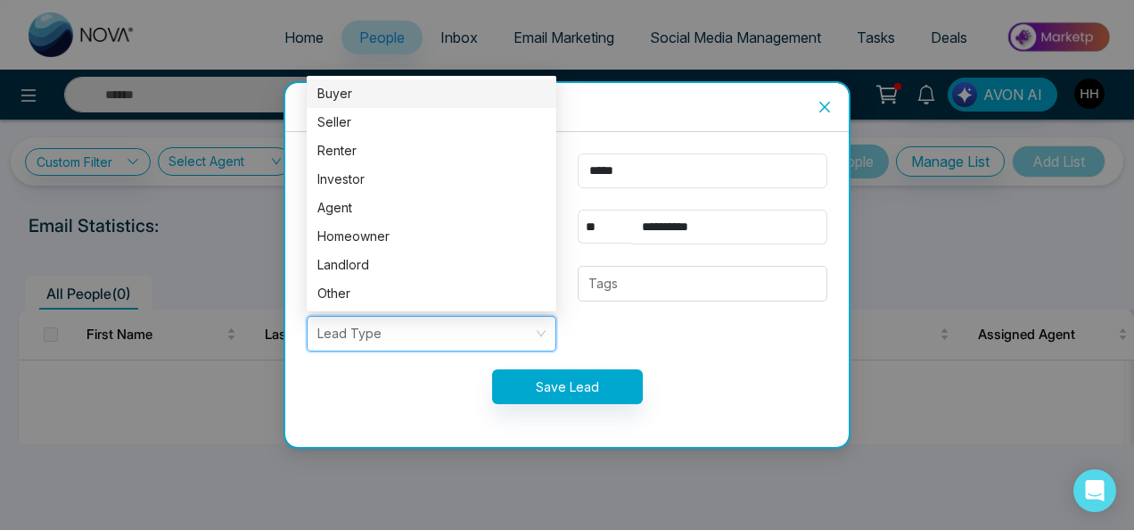
click at [382, 338] on input "search" at bounding box center [425, 333] width 216 height 34
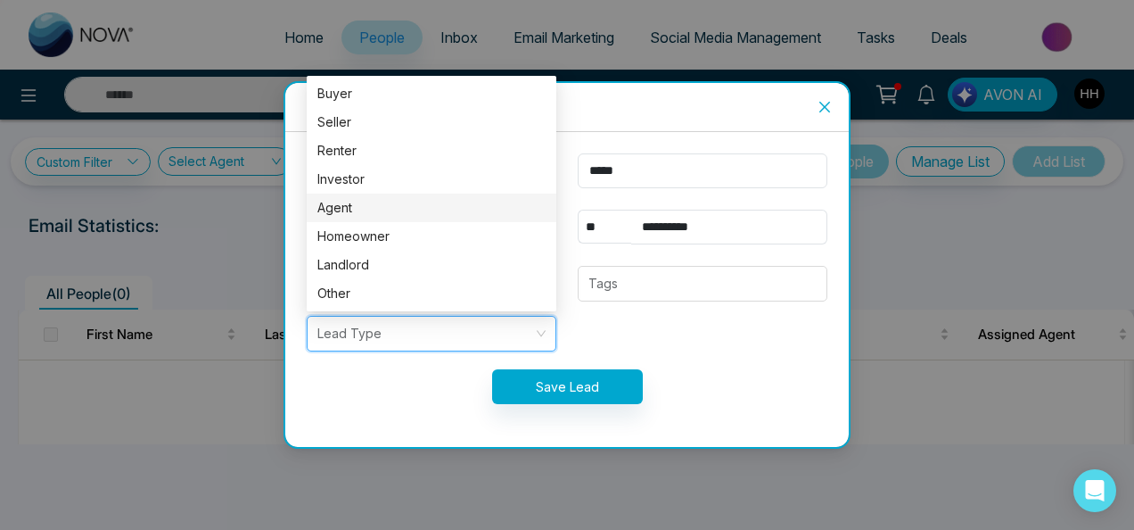
click at [350, 211] on div "Agent" at bounding box center [431, 208] width 228 height 20
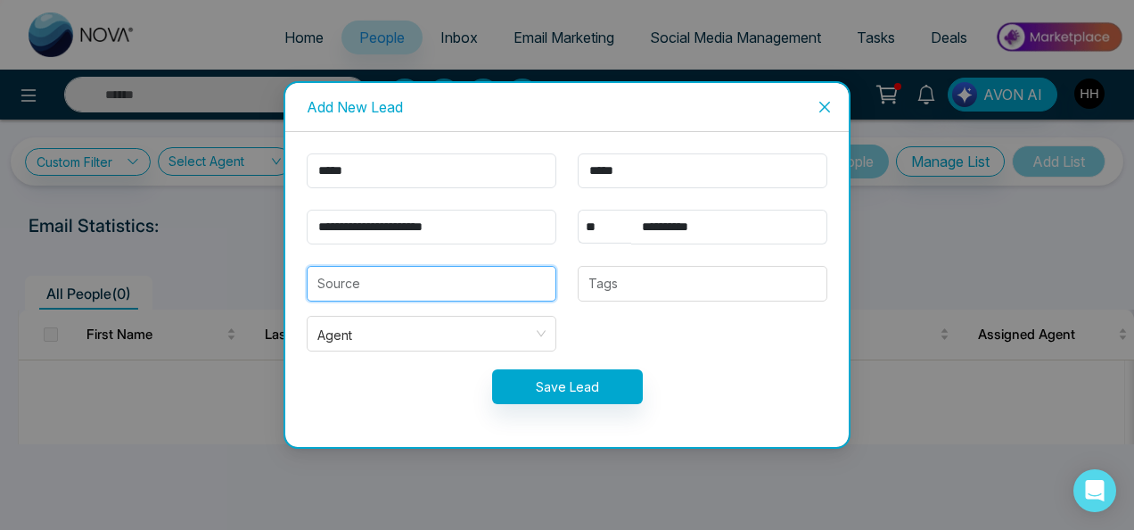
click at [378, 287] on input "search" at bounding box center [431, 284] width 228 height 34
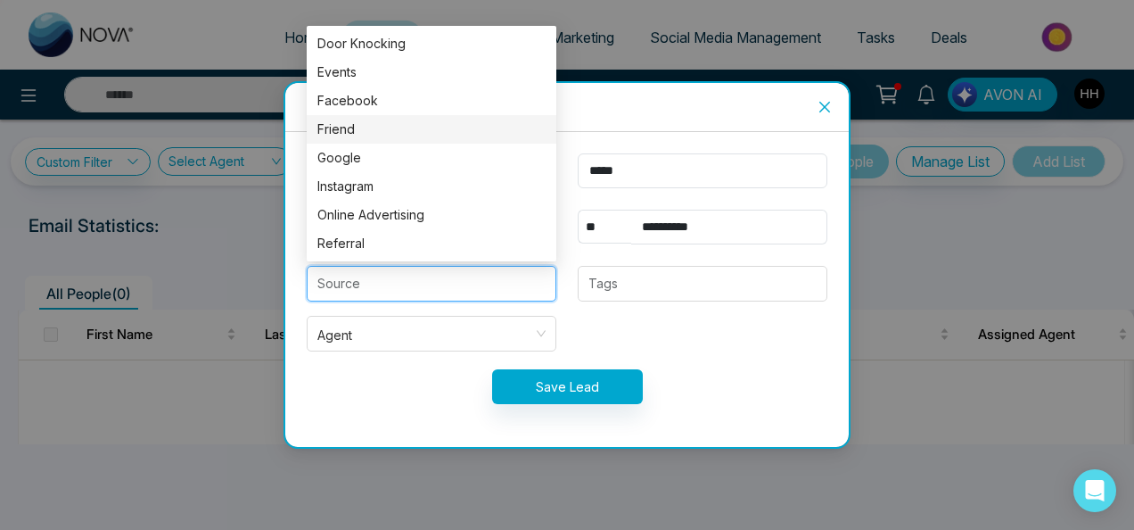
click at [341, 127] on div "Friend" at bounding box center [431, 129] width 228 height 20
type input "******"
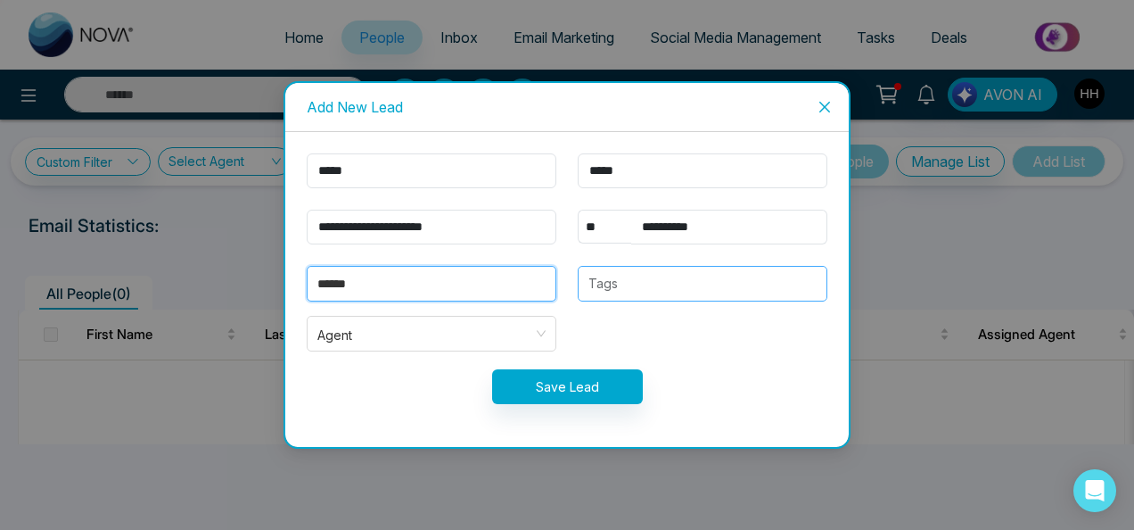
click at [654, 285] on div at bounding box center [702, 283] width 239 height 21
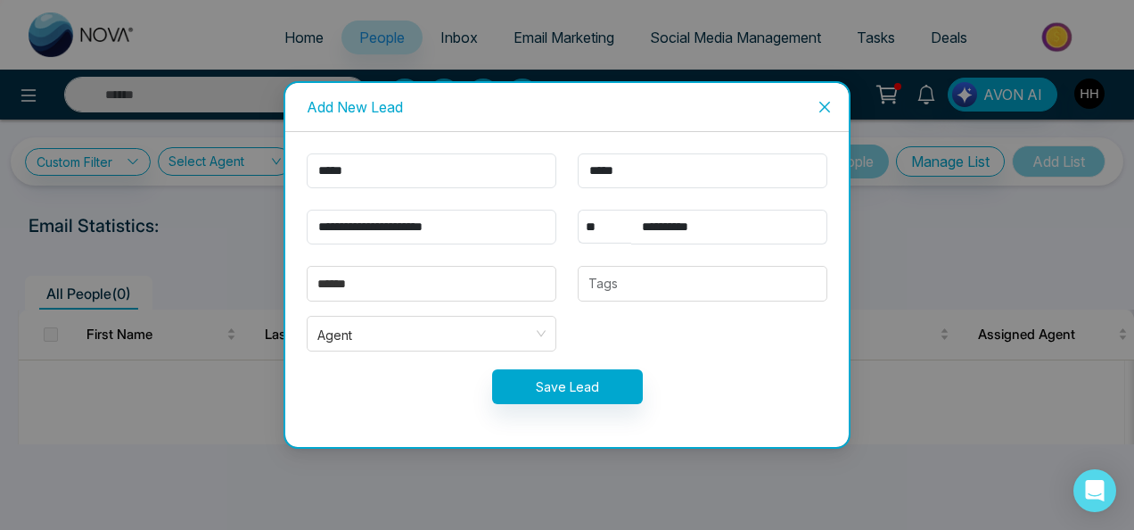
click at [751, 421] on form "**********" at bounding box center [567, 289] width 542 height 272
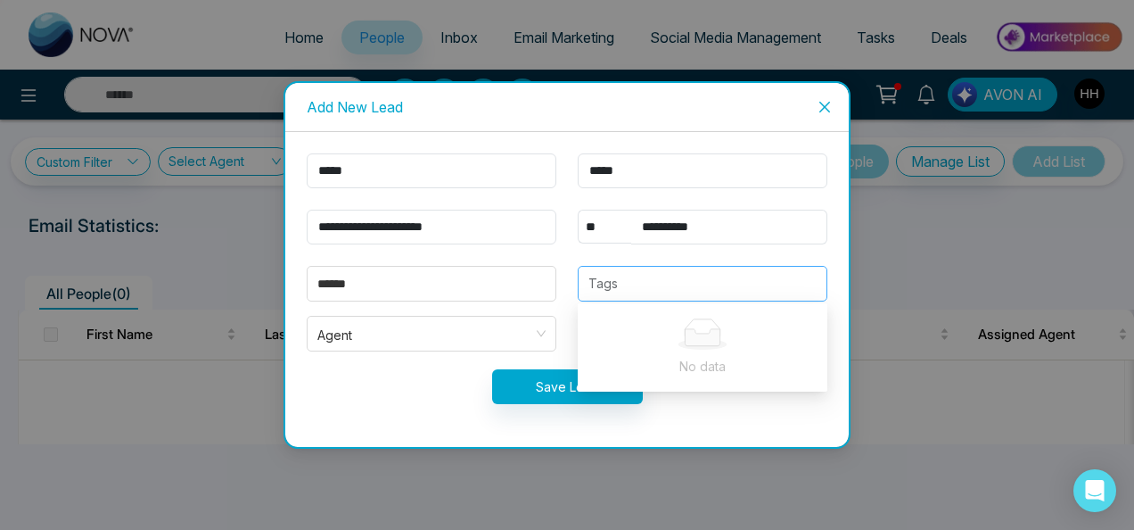
click at [612, 285] on div at bounding box center [702, 283] width 239 height 21
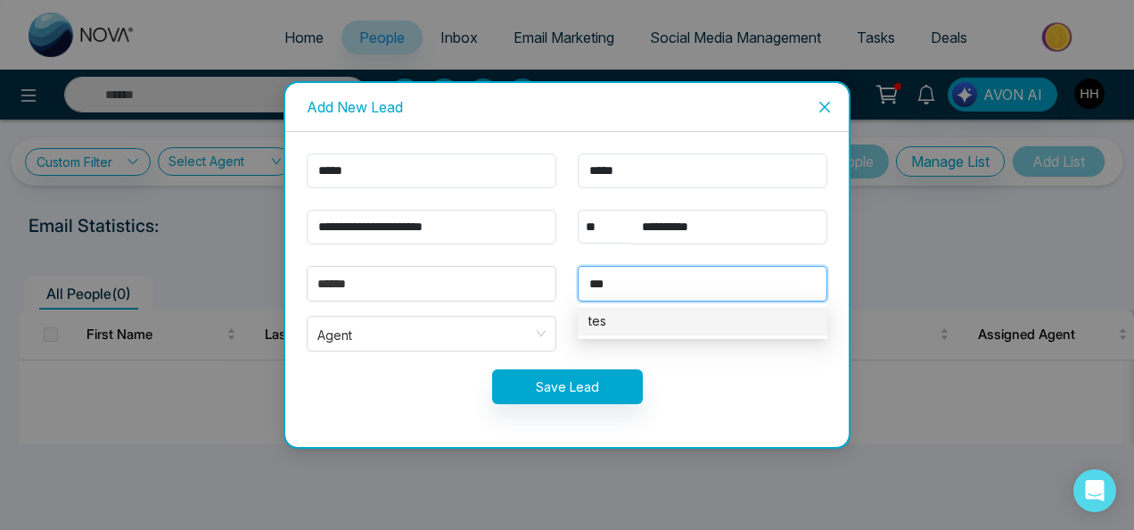
type input "****"
click at [592, 323] on div "test" at bounding box center [702, 321] width 228 height 20
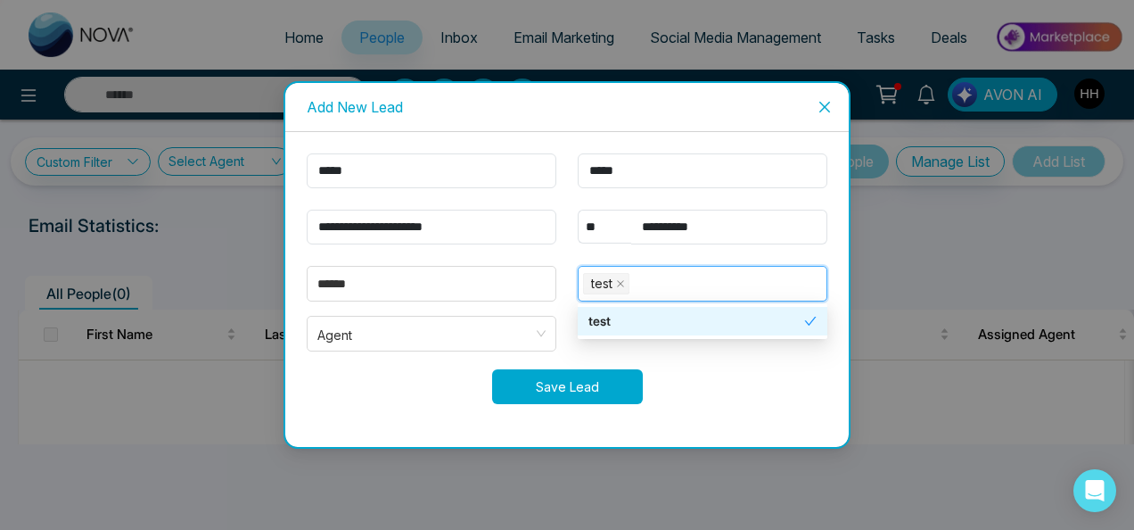
click at [574, 390] on button "Save Lead" at bounding box center [567, 386] width 151 height 35
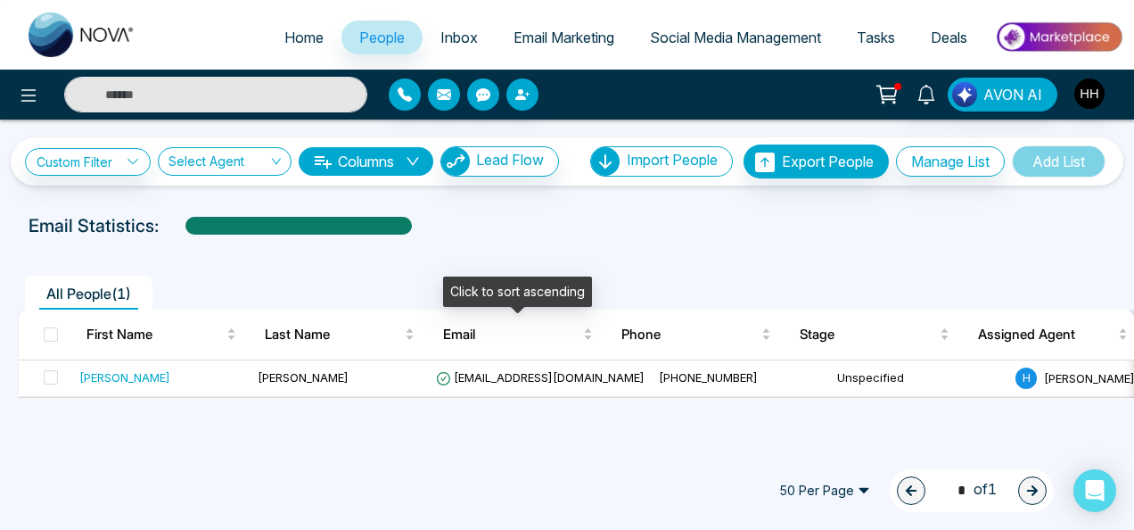
click at [567, 344] on div "Email" at bounding box center [518, 334] width 150 height 21
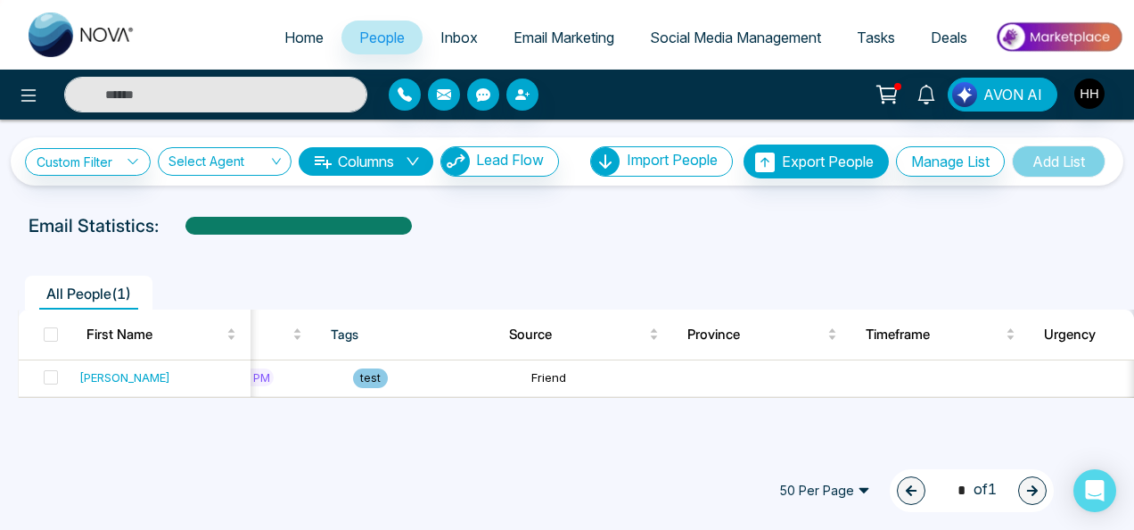
scroll to position [0, 1069]
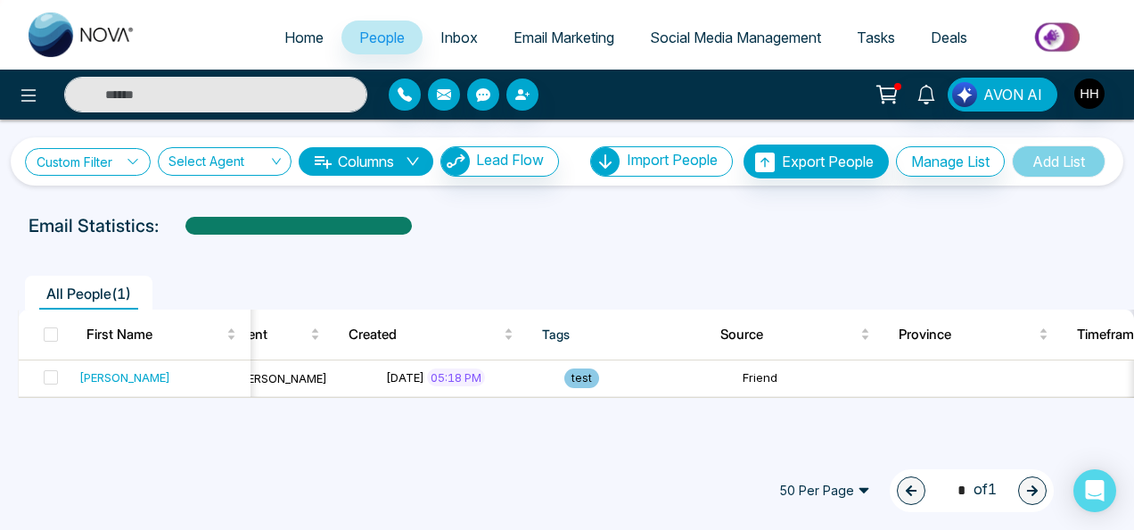
click at [96, 154] on link "Custom Filter" at bounding box center [88, 162] width 126 height 28
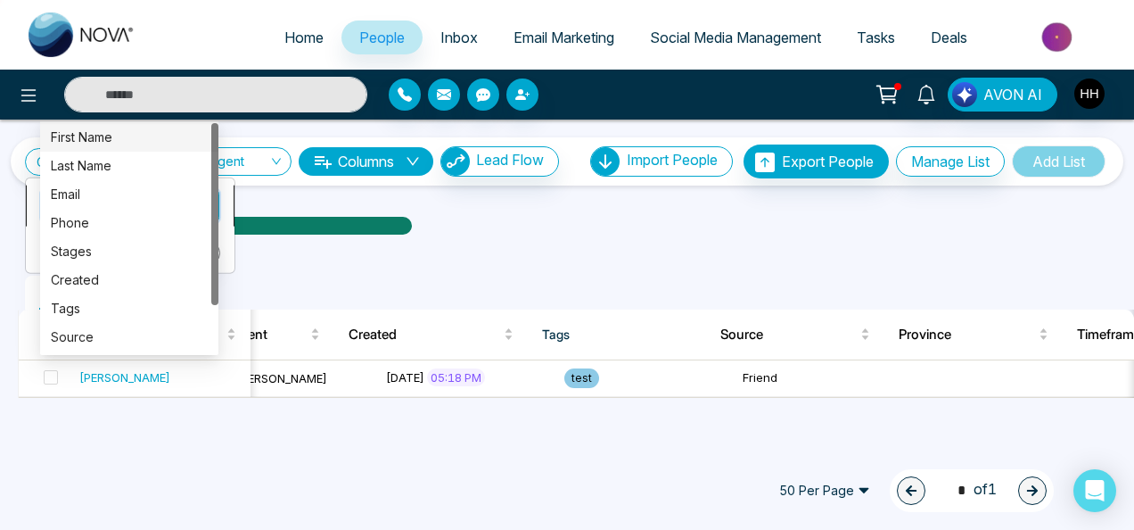
click at [96, 203] on div "Custom Filter Choose a filter Cancel Apply Select Agent Columns Lead Flow Impor…" at bounding box center [567, 281] width 1134 height 325
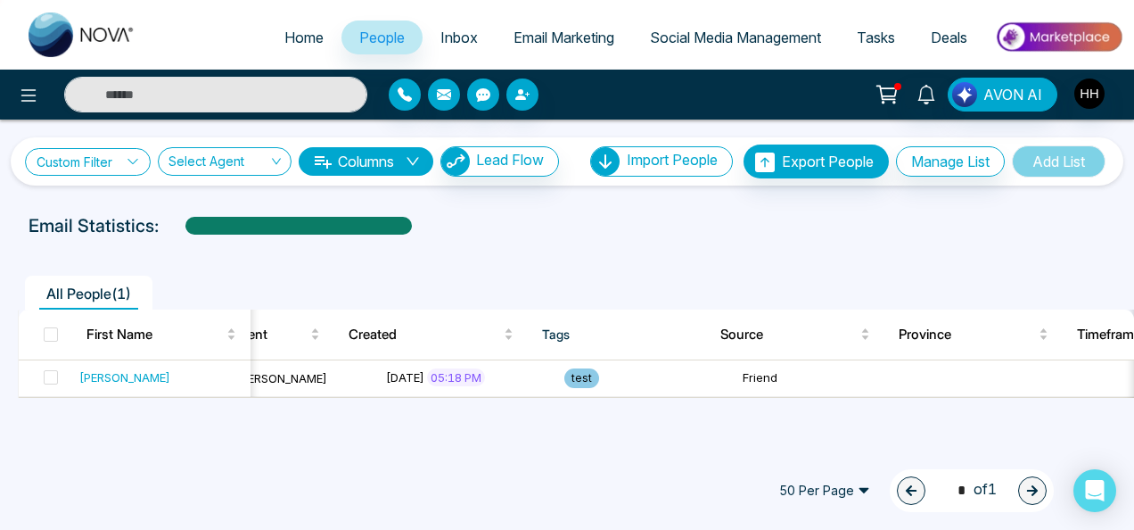
click at [97, 160] on link "Custom Filter" at bounding box center [88, 162] width 126 height 28
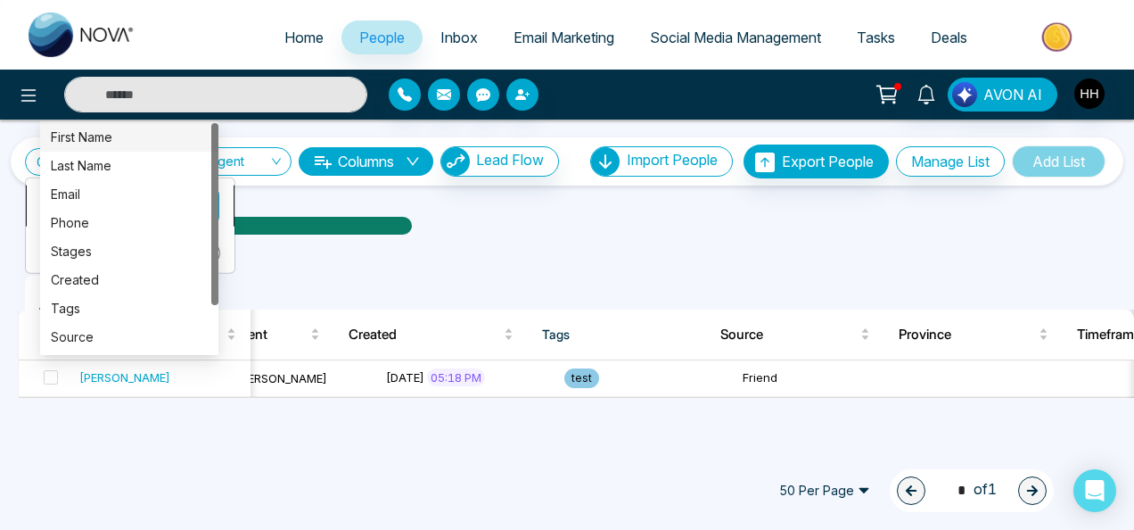
click at [205, 207] on div "Custom Filter Choose a filter Cancel Apply Select Agent Columns Lead Flow Impor…" at bounding box center [567, 281] width 1134 height 325
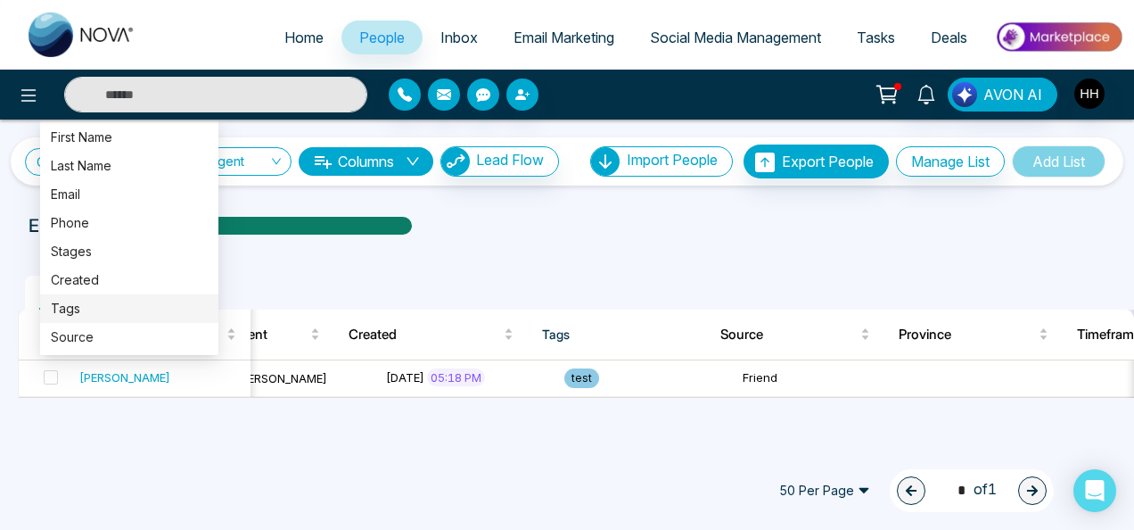
click at [104, 316] on div "Tags" at bounding box center [129, 309] width 157 height 20
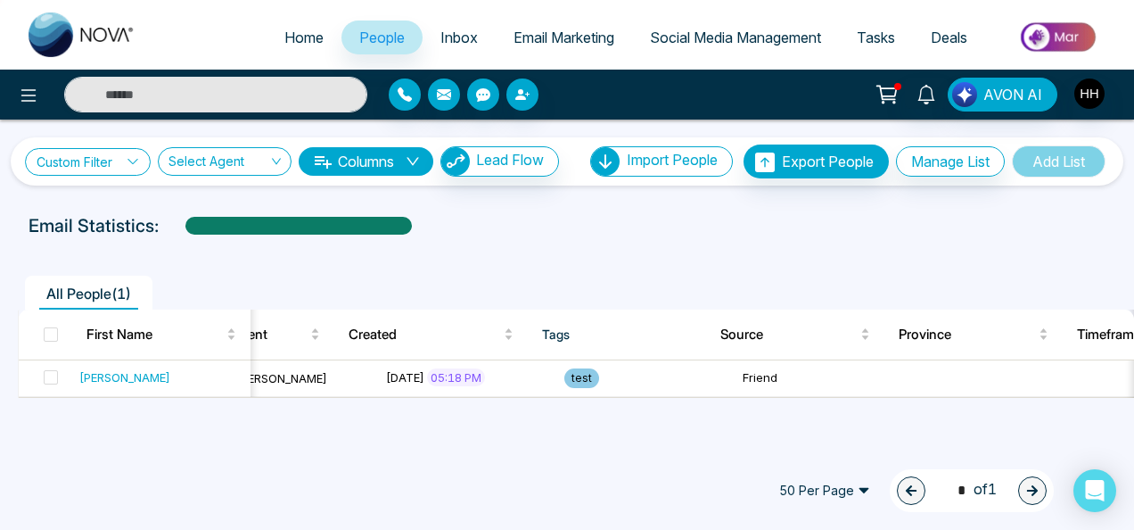
click at [123, 162] on link "Custom Filter" at bounding box center [88, 162] width 126 height 28
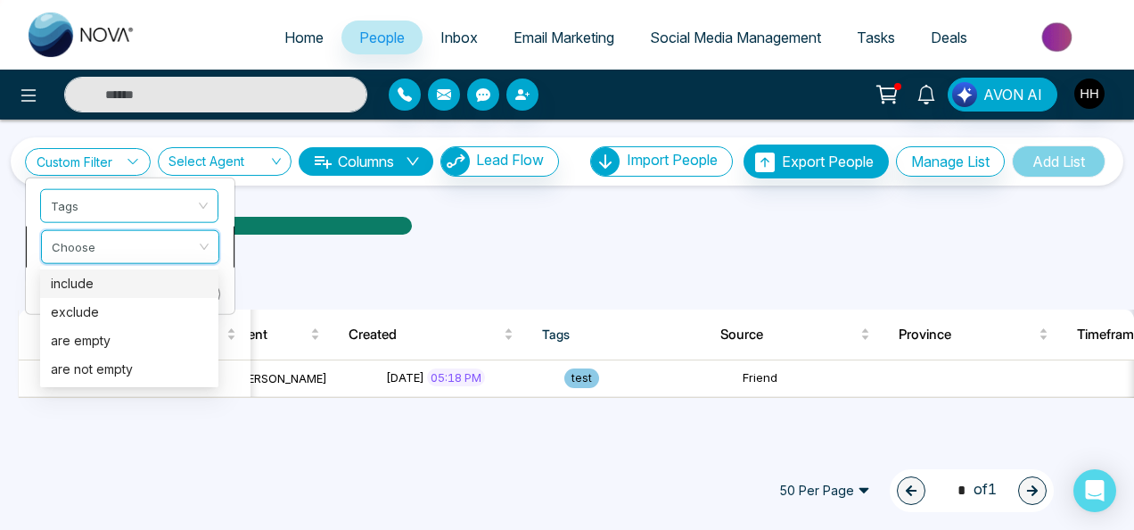
click at [120, 244] on input "search" at bounding box center [124, 243] width 144 height 27
click at [109, 282] on div "include" at bounding box center [129, 284] width 157 height 20
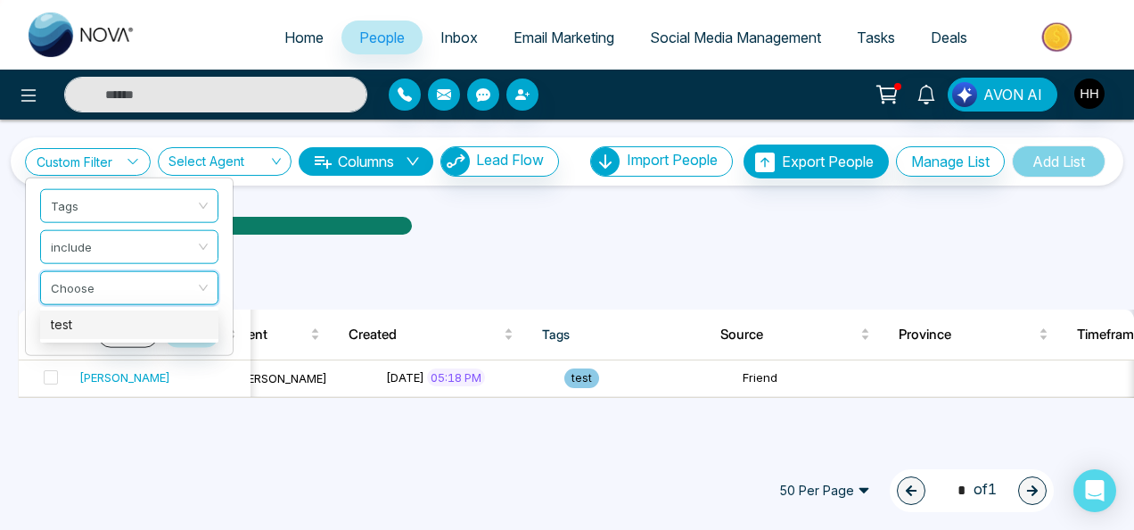
click at [109, 282] on input "search" at bounding box center [123, 284] width 144 height 27
click at [81, 323] on div "test" at bounding box center [129, 325] width 157 height 20
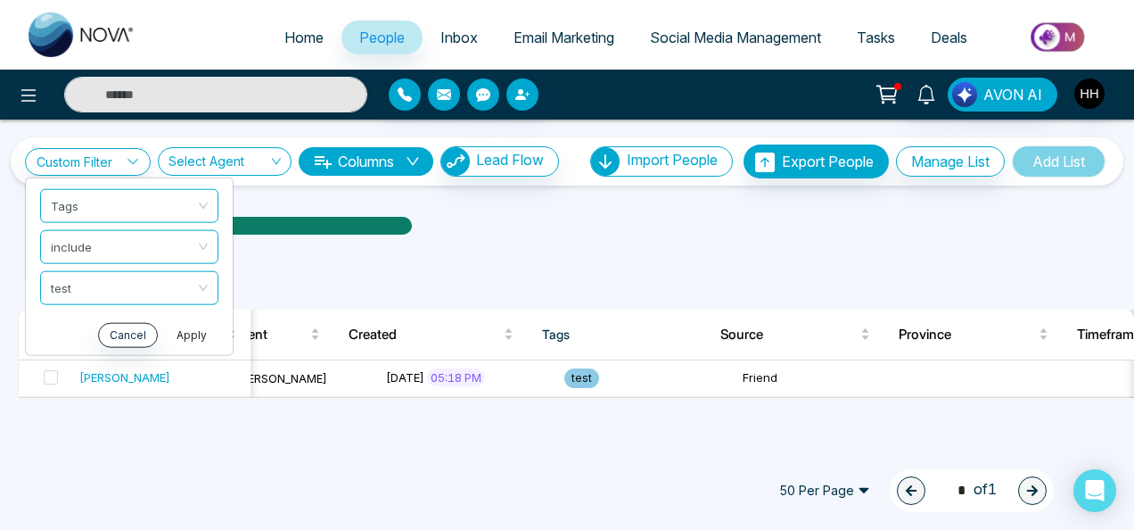
click at [194, 328] on button "Apply" at bounding box center [191, 334] width 53 height 25
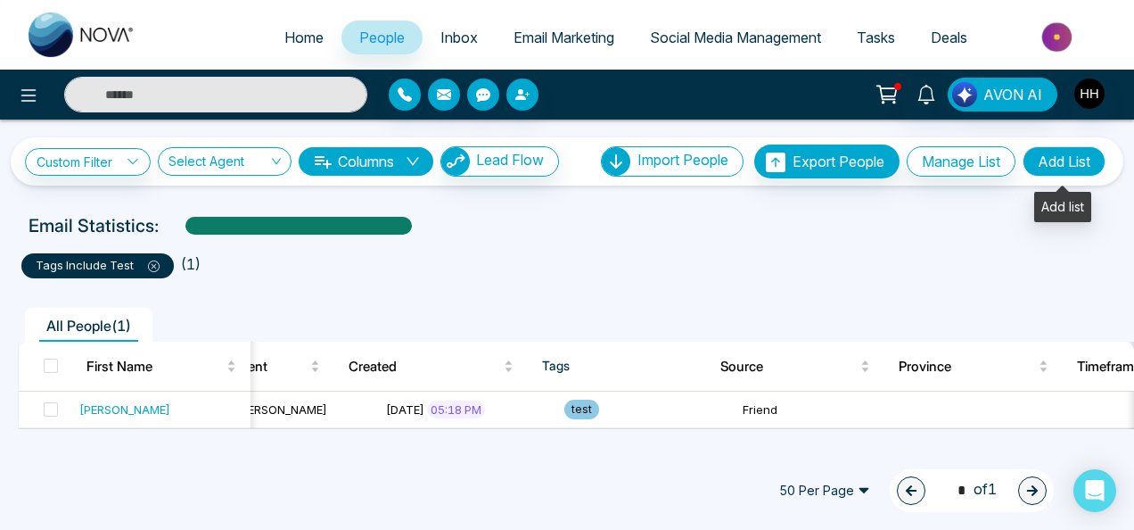
click at [1040, 160] on button "Add List" at bounding box center [1064, 161] width 83 height 30
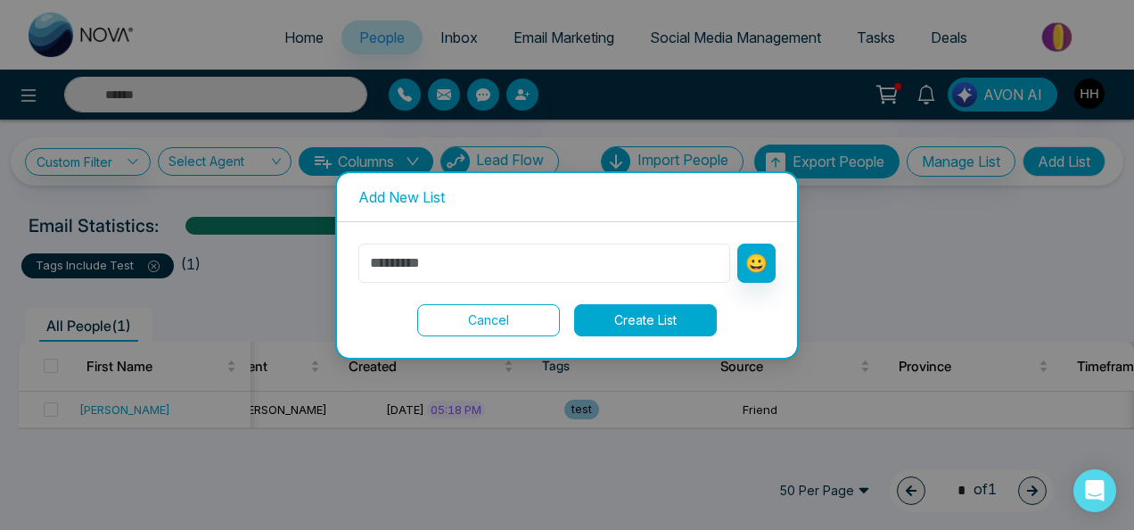
click at [487, 264] on input "text" at bounding box center [544, 262] width 372 height 39
type input "****"
click at [626, 317] on button "Create List" at bounding box center [645, 320] width 143 height 32
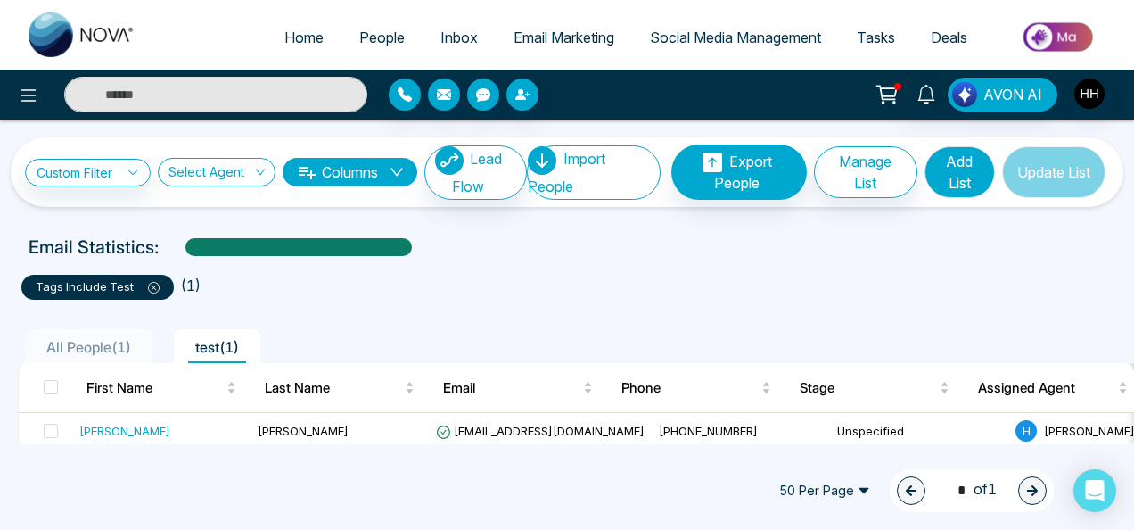
click at [224, 341] on span "test ( 1 )" at bounding box center [217, 347] width 58 height 18
click at [788, 251] on div "Email Statistics:" at bounding box center [567, 247] width 1134 height 27
